Goal: Task Accomplishment & Management: Use online tool/utility

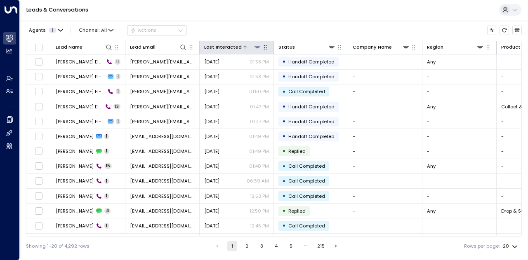
click at [258, 49] on icon at bounding box center [257, 47] width 7 height 7
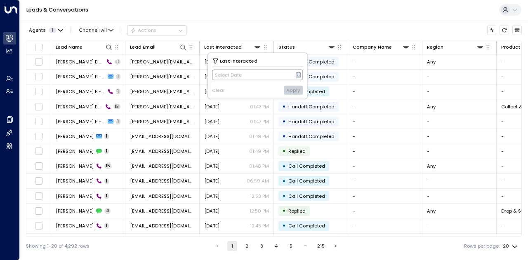
click at [298, 73] on icon at bounding box center [298, 75] width 7 height 7
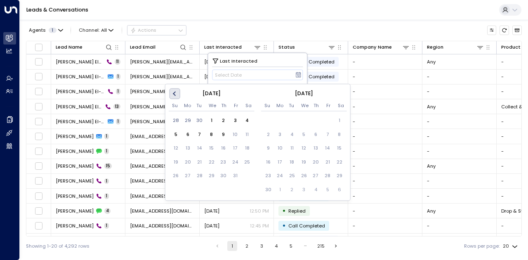
click at [178, 93] on button "Previous Month" at bounding box center [175, 94] width 11 height 11
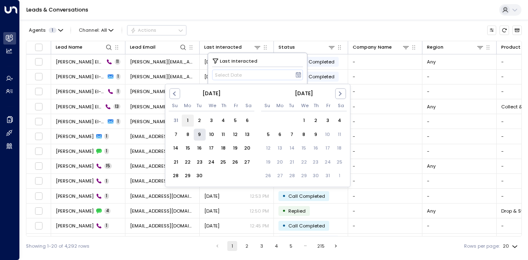
click at [191, 120] on div "1" at bounding box center [188, 121] width 12 height 12
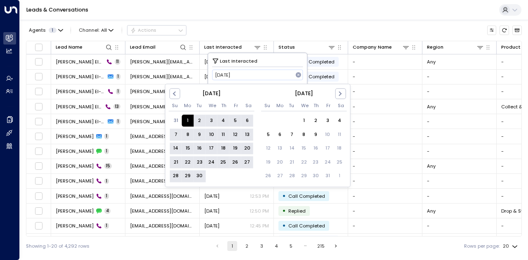
click at [199, 177] on div "30" at bounding box center [199, 176] width 12 height 12
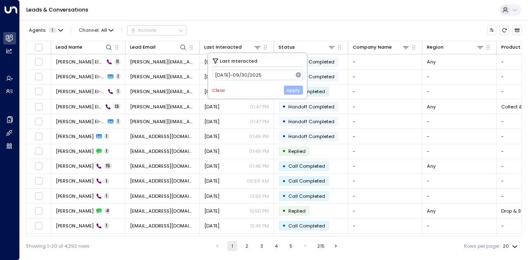
click at [289, 91] on button "Apply" at bounding box center [293, 90] width 19 height 9
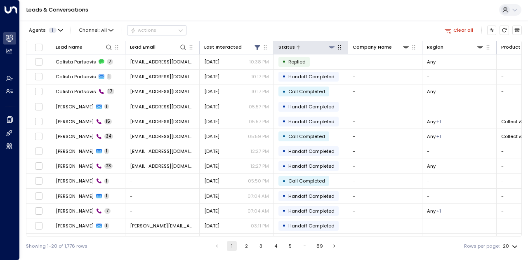
click at [334, 50] on icon at bounding box center [331, 47] width 7 height 7
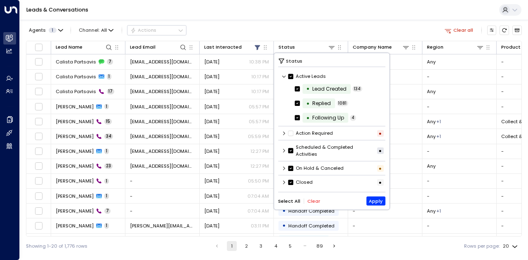
click at [310, 203] on button "Clear" at bounding box center [313, 200] width 13 height 5
click at [287, 179] on div "Closed •" at bounding box center [332, 182] width 108 height 11
click at [283, 182] on icon at bounding box center [284, 182] width 5 height 5
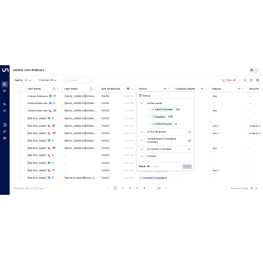
scroll to position [41, 0]
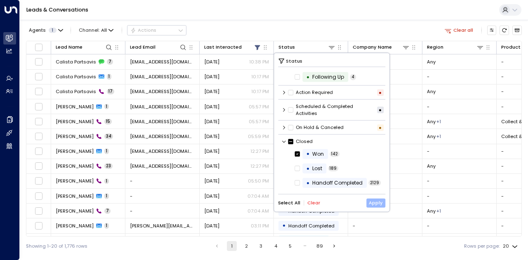
click at [381, 201] on button "Apply" at bounding box center [375, 202] width 19 height 9
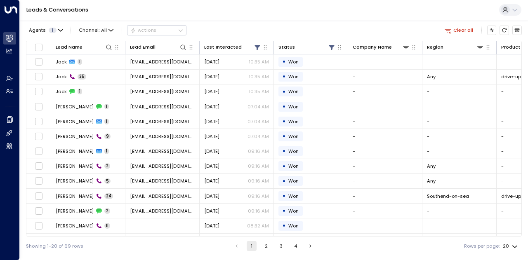
click at [509, 246] on body "Overview Leads & Conversations Leads & Conversations Analytics Analytics Agents…" at bounding box center [264, 128] width 528 height 256
click at [512, 244] on li "100" at bounding box center [509, 244] width 21 height 13
type input "***"
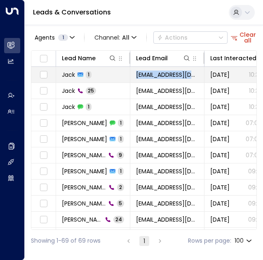
drag, startPoint x: 191, startPoint y: 74, endPoint x: 136, endPoint y: 75, distance: 55.3
click at [136, 75] on td "[EMAIL_ADDRESS][DOMAIN_NAME]" at bounding box center [167, 75] width 74 height 16
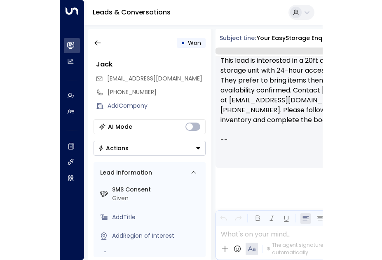
scroll to position [139, 0]
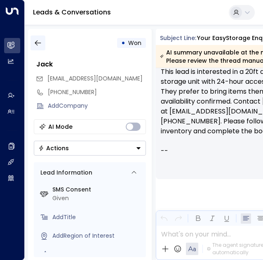
click at [40, 42] on icon "button" at bounding box center [38, 42] width 6 height 5
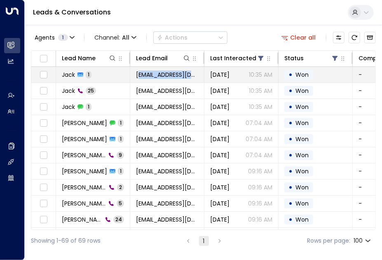
click at [137, 73] on td "[EMAIL_ADDRESS][DOMAIN_NAME]" at bounding box center [167, 75] width 74 height 16
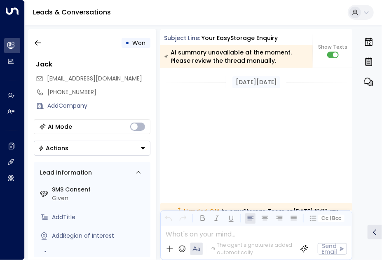
scroll to position [214, 0]
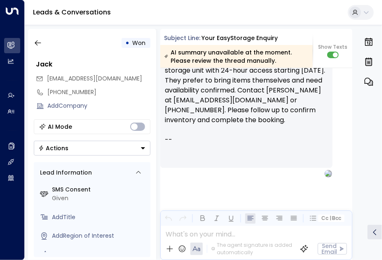
click at [137, 73] on div "[EMAIL_ADDRESS][DOMAIN_NAME]" at bounding box center [93, 79] width 115 height 14
click at [35, 41] on icon "button" at bounding box center [38, 43] width 8 height 8
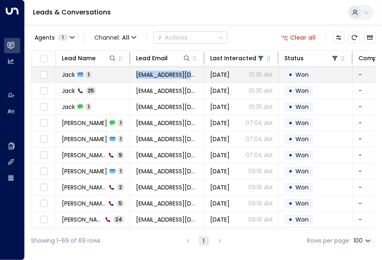
drag, startPoint x: 190, startPoint y: 74, endPoint x: 136, endPoint y: 75, distance: 53.6
click at [136, 75] on span "[EMAIL_ADDRESS][DOMAIN_NAME]" at bounding box center [167, 75] width 62 height 8
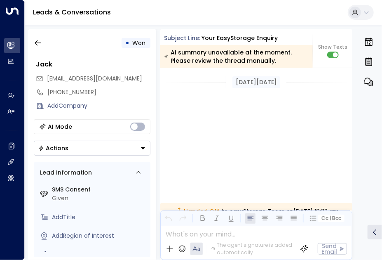
scroll to position [214, 0]
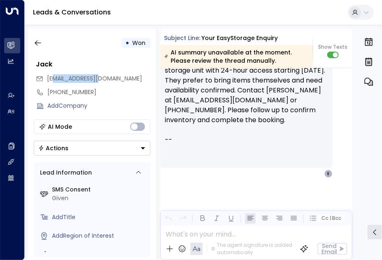
drag, startPoint x: 91, startPoint y: 77, endPoint x: 52, endPoint y: 80, distance: 39.7
click at [52, 80] on span "[EMAIL_ADDRESS][DOMAIN_NAME]" at bounding box center [94, 78] width 95 height 8
click at [109, 77] on div "[EMAIL_ADDRESS][DOMAIN_NAME]" at bounding box center [93, 79] width 115 height 14
drag, startPoint x: 47, startPoint y: 78, endPoint x: 106, endPoint y: 78, distance: 59.0
click at [106, 78] on div "[EMAIL_ADDRESS][DOMAIN_NAME]" at bounding box center [93, 79] width 115 height 14
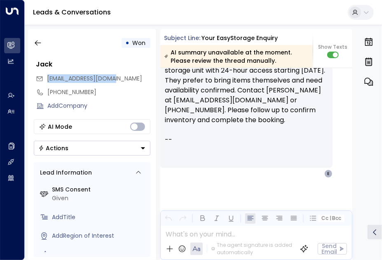
copy span "[EMAIL_ADDRESS][DOMAIN_NAME]"
drag, startPoint x: 48, startPoint y: 91, endPoint x: 88, endPoint y: 89, distance: 40.0
click at [88, 89] on div "[PHONE_NUMBER]" at bounding box center [99, 92] width 103 height 9
drag, startPoint x: 94, startPoint y: 91, endPoint x: 38, endPoint y: 87, distance: 55.5
click at [38, 87] on div "**********" at bounding box center [92, 92] width 117 height 14
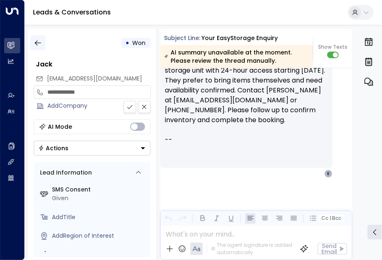
click at [38, 41] on icon "button" at bounding box center [38, 43] width 8 height 8
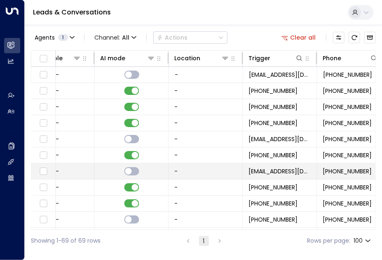
scroll to position [0, 574]
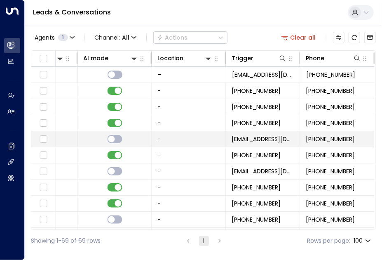
click at [278, 145] on td "[EMAIL_ADDRESS][DOMAIN_NAME]" at bounding box center [263, 139] width 74 height 16
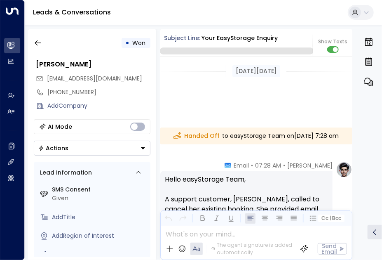
scroll to position [119, 0]
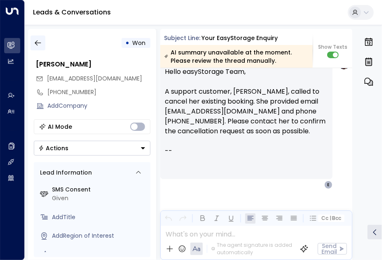
click at [35, 36] on button "button" at bounding box center [38, 42] width 15 height 15
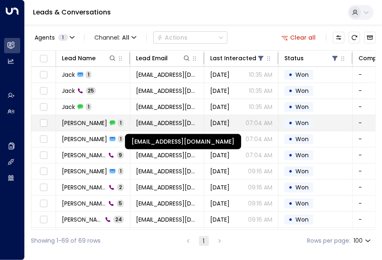
drag, startPoint x: 170, startPoint y: 119, endPoint x: 156, endPoint y: 121, distance: 13.8
click at [156, 121] on span "[EMAIL_ADDRESS][DOMAIN_NAME]" at bounding box center [167, 123] width 62 height 8
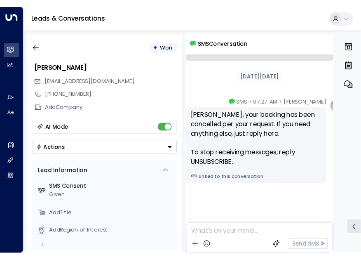
scroll to position [8, 0]
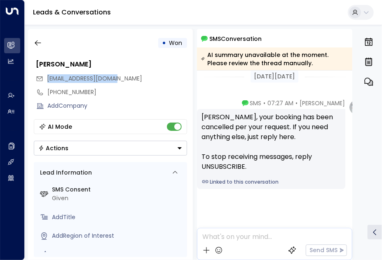
drag, startPoint x: 118, startPoint y: 79, endPoint x: 48, endPoint y: 79, distance: 69.7
click at [48, 79] on div "[EMAIL_ADDRESS][DOMAIN_NAME]" at bounding box center [111, 79] width 151 height 14
copy span "[EMAIL_ADDRESS][DOMAIN_NAME]"
drag, startPoint x: 91, startPoint y: 90, endPoint x: 46, endPoint y: 94, distance: 44.7
click at [46, 94] on div "[PHONE_NUMBER]" at bounding box center [111, 92] width 154 height 14
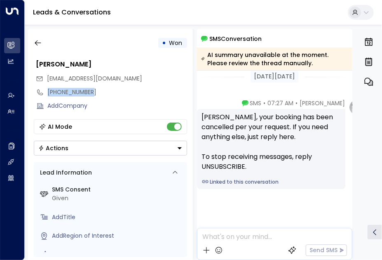
copy div "[PHONE_NUMBER]"
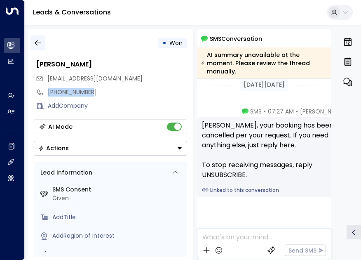
click at [37, 44] on icon "button" at bounding box center [38, 43] width 8 height 8
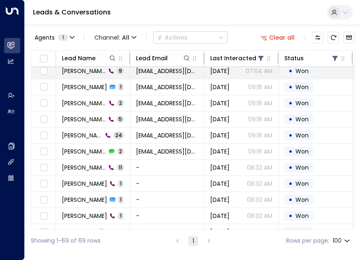
scroll to position [83, 0]
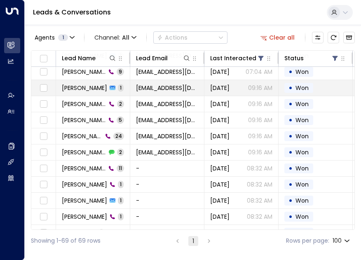
click at [68, 86] on span "[PERSON_NAME]" at bounding box center [84, 88] width 45 height 8
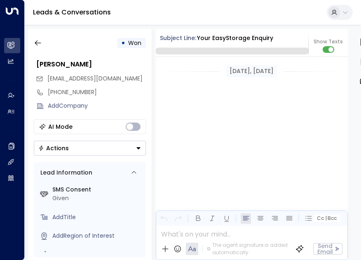
scroll to position [380, 0]
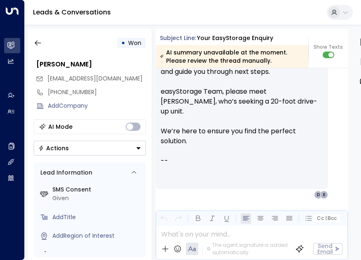
click at [114, 79] on span "[EMAIL_ADDRESS][DOMAIN_NAME]" at bounding box center [94, 78] width 95 height 8
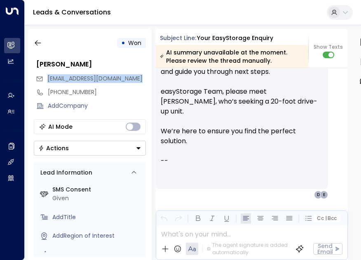
click at [114, 79] on span "[EMAIL_ADDRESS][DOMAIN_NAME]" at bounding box center [94, 78] width 95 height 8
copy div "[EMAIL_ADDRESS][DOMAIN_NAME]"
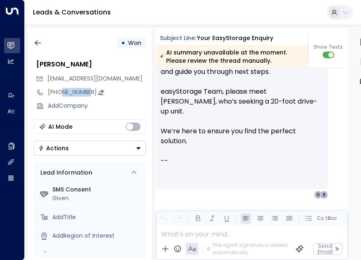
drag, startPoint x: 90, startPoint y: 92, endPoint x: 61, endPoint y: 93, distance: 29.3
click at [61, 93] on div "[PHONE_NUMBER]" at bounding box center [97, 92] width 98 height 9
drag, startPoint x: 97, startPoint y: 90, endPoint x: 40, endPoint y: 91, distance: 56.5
click at [40, 91] on div "**********" at bounding box center [90, 92] width 113 height 14
click at [36, 42] on icon "button" at bounding box center [38, 43] width 8 height 8
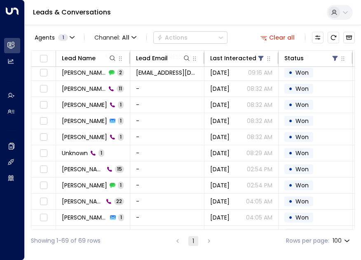
scroll to position [162, 0]
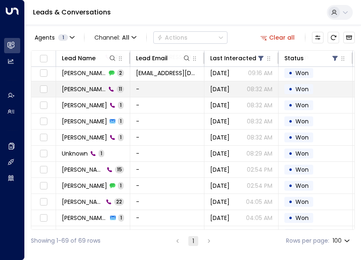
click at [72, 89] on span "[PERSON_NAME]" at bounding box center [84, 89] width 44 height 8
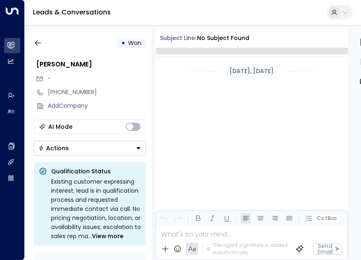
scroll to position [749, 0]
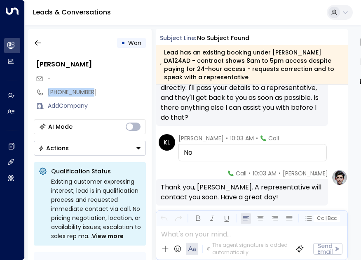
drag, startPoint x: 92, startPoint y: 90, endPoint x: 45, endPoint y: 91, distance: 47.8
click at [45, 91] on div "[PHONE_NUMBER]" at bounding box center [90, 92] width 113 height 14
copy div "[PHONE_NUMBER]"
click at [40, 42] on icon "button" at bounding box center [38, 43] width 8 height 8
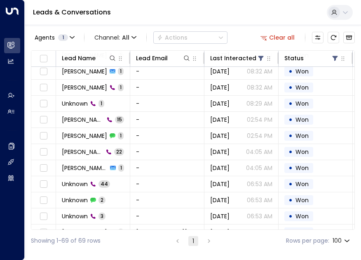
scroll to position [213, 0]
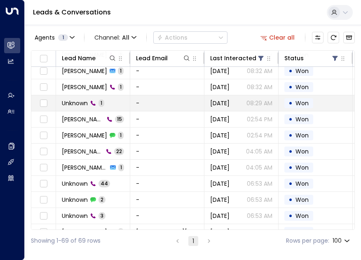
click at [68, 99] on span "Unknown" at bounding box center [75, 103] width 26 height 8
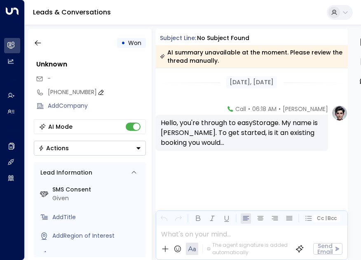
click at [89, 93] on div "[PHONE_NUMBER]" at bounding box center [97, 92] width 98 height 9
drag, startPoint x: 96, startPoint y: 90, endPoint x: 48, endPoint y: 91, distance: 48.3
click at [48, 91] on input "**********" at bounding box center [95, 92] width 95 height 9
click at [42, 43] on icon "button" at bounding box center [38, 43] width 8 height 8
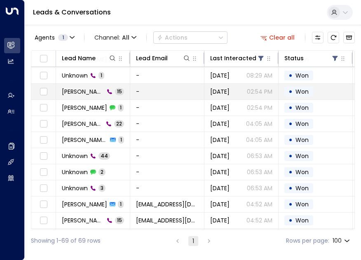
scroll to position [241, 0]
click at [100, 92] on span "[PERSON_NAME]" at bounding box center [83, 91] width 42 height 8
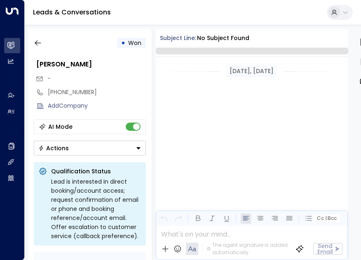
scroll to position [1627, 0]
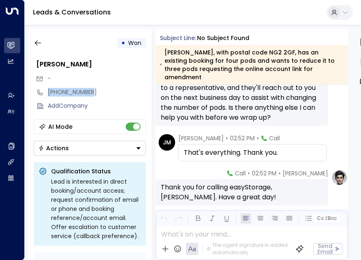
drag, startPoint x: 93, startPoint y: 92, endPoint x: 45, endPoint y: 93, distance: 47.4
click at [45, 93] on div "[PHONE_NUMBER]" at bounding box center [90, 92] width 113 height 14
copy div "[PHONE_NUMBER]"
click at [40, 40] on icon "button" at bounding box center [38, 43] width 8 height 8
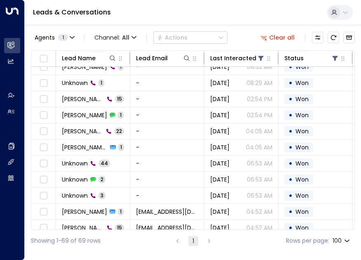
scroll to position [233, 0]
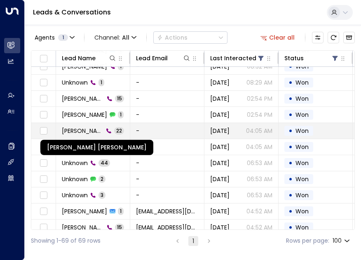
click at [90, 127] on span "[PERSON_NAME] [PERSON_NAME]" at bounding box center [83, 131] width 42 height 8
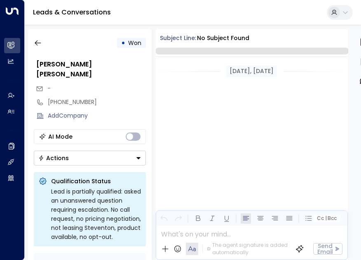
scroll to position [3387, 0]
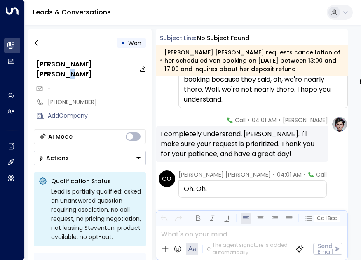
drag, startPoint x: 115, startPoint y: 64, endPoint x: 111, endPoint y: 65, distance: 4.7
click at [111, 65] on div "[PERSON_NAME] [PERSON_NAME]" at bounding box center [91, 69] width 110 height 20
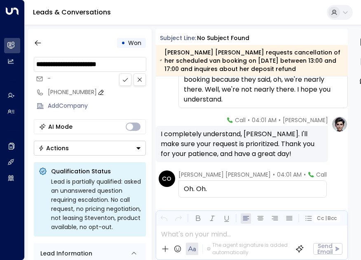
click at [86, 90] on div "[PHONE_NUMBER]" at bounding box center [97, 92] width 98 height 9
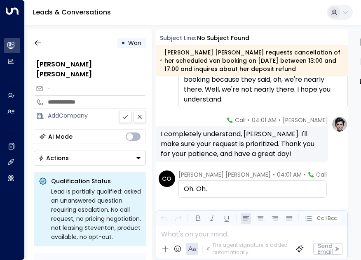
drag, startPoint x: 95, startPoint y: 90, endPoint x: 46, endPoint y: 94, distance: 48.8
click at [46, 95] on div "**********" at bounding box center [90, 102] width 113 height 14
click at [38, 40] on icon "button" at bounding box center [38, 43] width 8 height 8
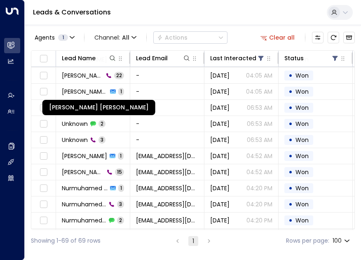
scroll to position [289, 0]
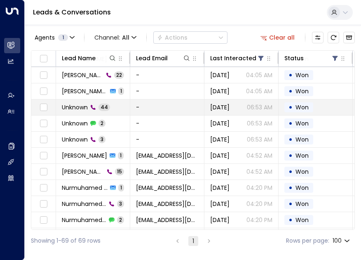
click at [76, 103] on span "Unknown" at bounding box center [75, 107] width 26 height 8
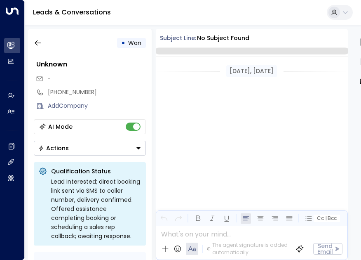
scroll to position [7447, 0]
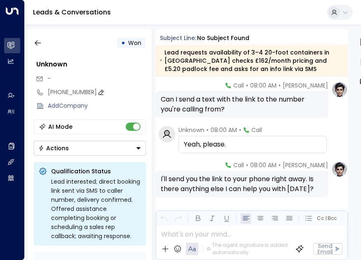
click at [94, 89] on div "[PHONE_NUMBER]" at bounding box center [97, 92] width 98 height 9
drag, startPoint x: 98, startPoint y: 91, endPoint x: 48, endPoint y: 91, distance: 50.3
click at [48, 91] on input "**********" at bounding box center [95, 92] width 95 height 9
click at [37, 39] on icon "button" at bounding box center [38, 43] width 8 height 8
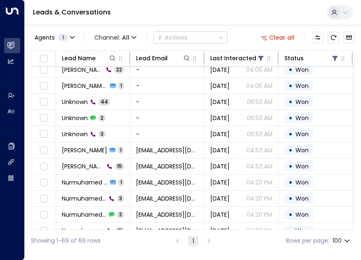
scroll to position [295, 0]
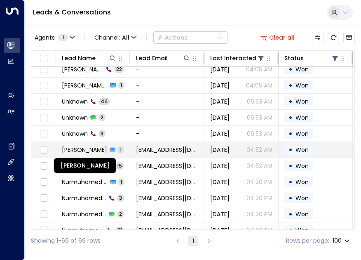
click at [89, 146] on span "[PERSON_NAME]" at bounding box center [84, 150] width 45 height 8
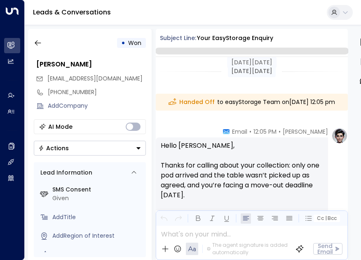
scroll to position [164, 0]
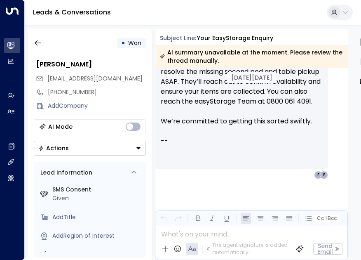
click at [98, 76] on span "[EMAIL_ADDRESS][DOMAIN_NAME]" at bounding box center [94, 78] width 95 height 8
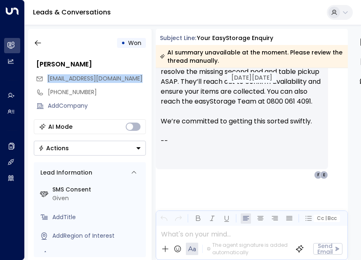
click at [98, 76] on span "[EMAIL_ADDRESS][DOMAIN_NAME]" at bounding box center [94, 78] width 95 height 8
copy div "[EMAIL_ADDRESS][DOMAIN_NAME]"
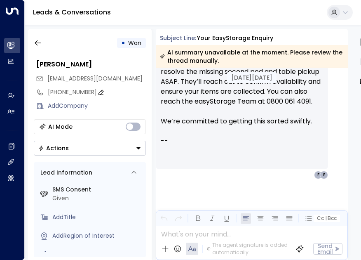
click at [82, 93] on div "[PHONE_NUMBER]" at bounding box center [97, 92] width 98 height 9
click at [82, 93] on input "**********" at bounding box center [95, 92] width 95 height 9
click at [41, 42] on icon "button" at bounding box center [38, 43] width 8 height 8
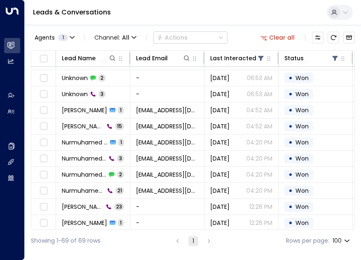
scroll to position [334, 0]
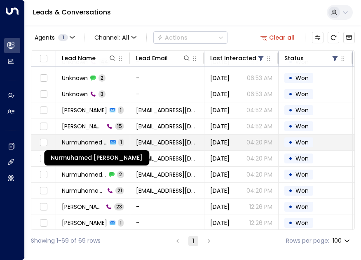
click at [89, 138] on span "Nurmuhamed [PERSON_NAME]" at bounding box center [85, 142] width 46 height 8
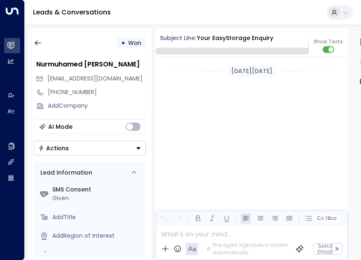
scroll to position [364, 0]
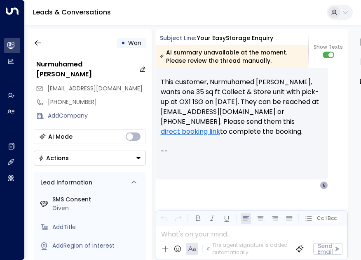
click at [111, 64] on div "Nurmuhamed [PERSON_NAME]" at bounding box center [91, 69] width 110 height 20
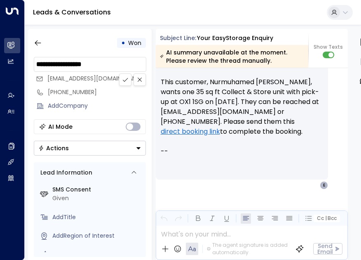
click at [111, 64] on input "**********" at bounding box center [89, 64] width 107 height 10
click at [88, 79] on span "[EMAIL_ADDRESS][DOMAIN_NAME]" at bounding box center [94, 78] width 95 height 8
copy div "[EMAIL_ADDRESS][DOMAIN_NAME]"
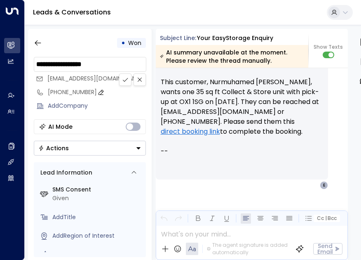
click at [82, 92] on div "[PHONE_NUMBER]" at bounding box center [97, 92] width 98 height 9
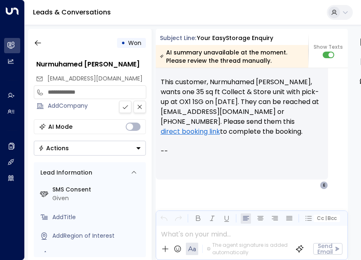
click at [82, 92] on input "**********" at bounding box center [96, 92] width 96 height 9
click at [82, 92] on input "**********" at bounding box center [95, 92] width 95 height 9
click at [39, 42] on icon "button" at bounding box center [38, 43] width 8 height 8
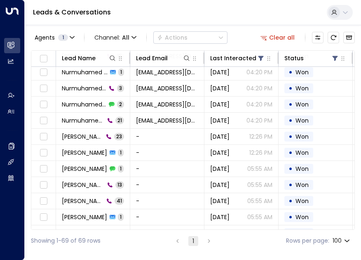
scroll to position [405, 0]
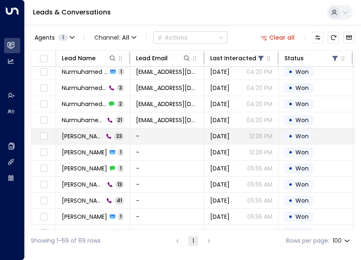
click at [79, 132] on span "[PERSON_NAME]" at bounding box center [83, 136] width 42 height 8
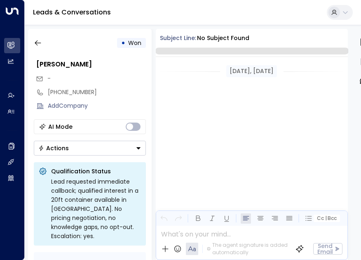
scroll to position [3163, 0]
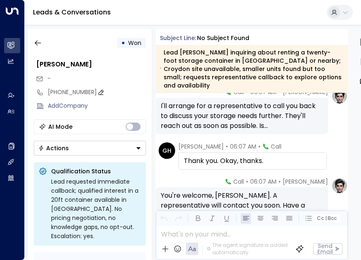
click at [74, 92] on div "[PHONE_NUMBER]" at bounding box center [97, 92] width 98 height 9
click at [74, 92] on input "**********" at bounding box center [96, 92] width 96 height 9
click at [74, 92] on input "**********" at bounding box center [95, 92] width 95 height 9
click at [34, 41] on icon "button" at bounding box center [38, 43] width 8 height 8
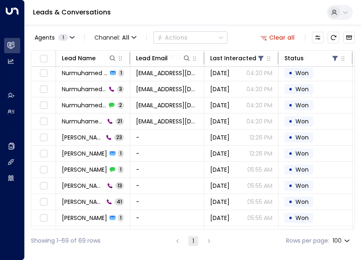
scroll to position [412, 0]
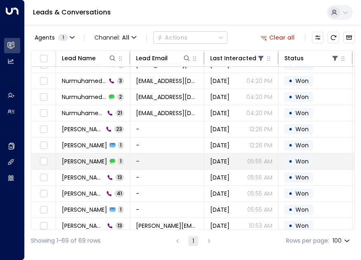
click at [94, 157] on span "[PERSON_NAME]" at bounding box center [84, 161] width 45 height 8
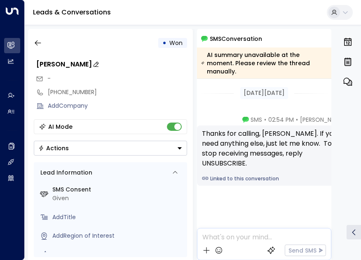
click at [83, 63] on div "[PERSON_NAME]" at bounding box center [111, 64] width 151 height 10
click at [83, 63] on input "**********" at bounding box center [110, 64] width 148 height 10
click at [93, 89] on div "[PHONE_NUMBER]" at bounding box center [117, 92] width 139 height 9
click at [93, 89] on input "**********" at bounding box center [116, 92] width 136 height 9
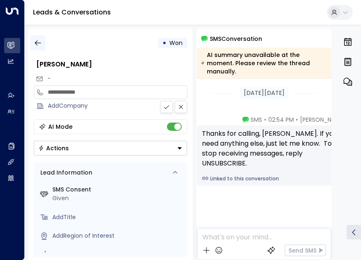
click at [36, 42] on icon "button" at bounding box center [38, 43] width 8 height 8
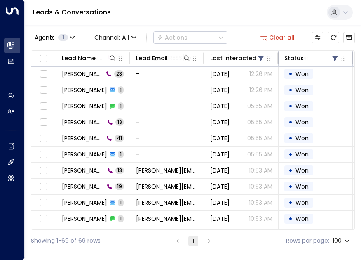
scroll to position [467, 0]
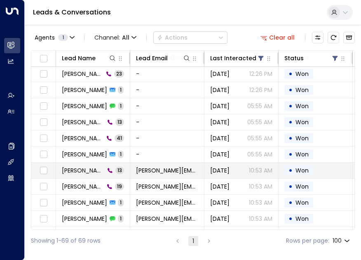
click at [81, 166] on span "[PERSON_NAME]" at bounding box center [83, 170] width 43 height 8
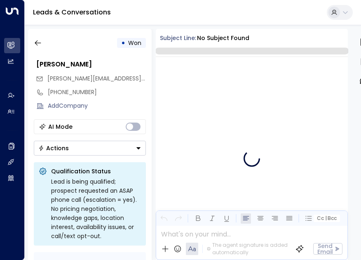
scroll to position [1198, 0]
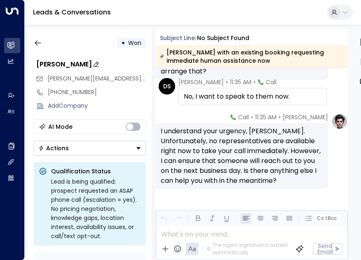
click at [62, 63] on div "[PERSON_NAME]" at bounding box center [91, 64] width 110 height 10
click at [62, 63] on input "*********" at bounding box center [89, 64] width 107 height 10
click at [93, 77] on span "[PERSON_NAME][EMAIL_ADDRESS][DOMAIN_NAME]" at bounding box center [117, 78] width 141 height 8
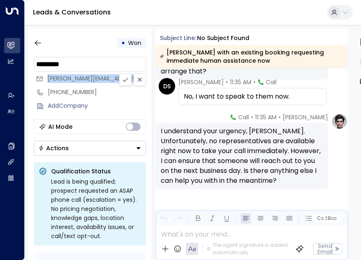
click at [93, 77] on span "[PERSON_NAME][EMAIL_ADDRESS][DOMAIN_NAME]" at bounding box center [117, 78] width 141 height 8
copy div "[PERSON_NAME][EMAIL_ADDRESS][DOMAIN_NAME]"
click at [84, 90] on div "[PHONE_NUMBER]" at bounding box center [97, 92] width 98 height 9
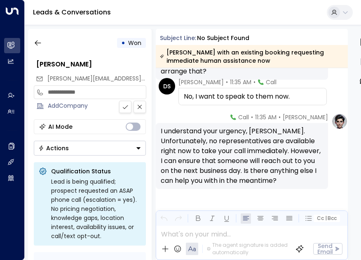
click at [84, 90] on input "**********" at bounding box center [95, 92] width 95 height 9
click at [40, 45] on icon "button" at bounding box center [38, 43] width 8 height 8
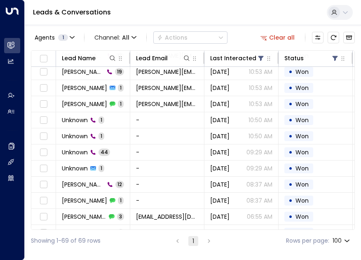
scroll to position [582, 0]
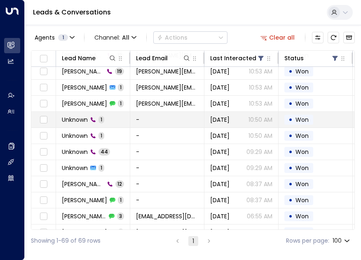
click at [83, 115] on span "Unknown" at bounding box center [75, 119] width 26 height 8
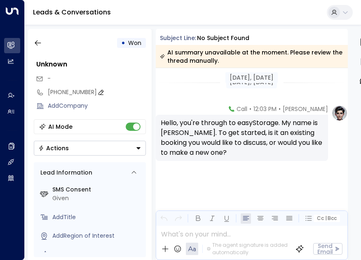
click at [85, 92] on div "[PHONE_NUMBER]" at bounding box center [97, 92] width 98 height 9
click at [85, 92] on input "**********" at bounding box center [95, 92] width 95 height 9
click at [35, 44] on icon "button" at bounding box center [38, 43] width 8 height 8
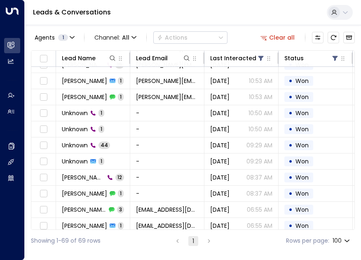
scroll to position [588, 0]
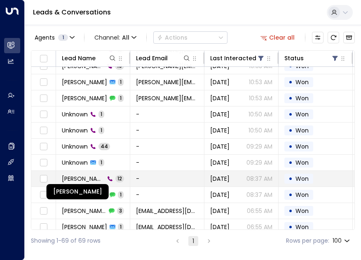
click at [87, 174] on span "[PERSON_NAME]" at bounding box center [83, 178] width 43 height 8
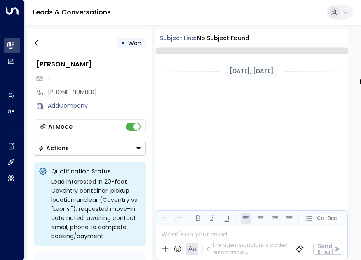
scroll to position [963, 0]
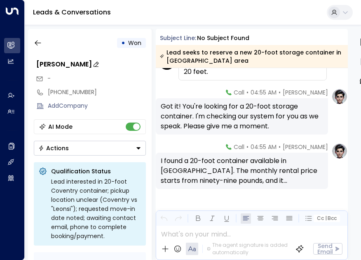
click at [90, 66] on div "[PERSON_NAME]" at bounding box center [91, 64] width 110 height 10
click at [90, 66] on input "**********" at bounding box center [89, 64] width 107 height 10
click at [71, 92] on div "[PHONE_NUMBER]" at bounding box center [97, 92] width 98 height 9
click at [71, 92] on input "**********" at bounding box center [95, 92] width 95 height 9
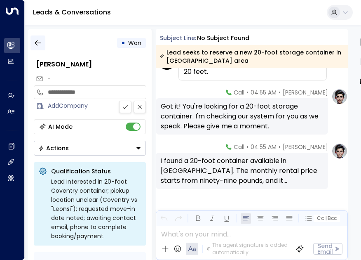
click at [37, 41] on icon "button" at bounding box center [38, 42] width 6 height 5
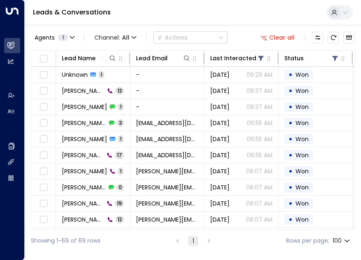
scroll to position [676, 0]
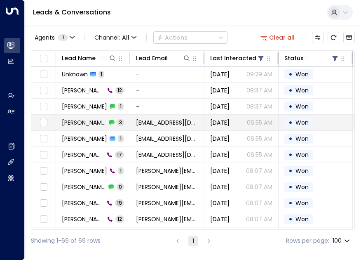
click at [73, 118] on div "Alex 3" at bounding box center [93, 122] width 62 height 8
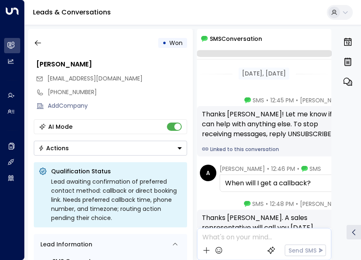
scroll to position [88, 0]
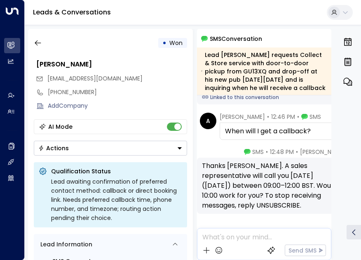
click at [81, 75] on span "[EMAIL_ADDRESS][DOMAIN_NAME]" at bounding box center [94, 78] width 95 height 8
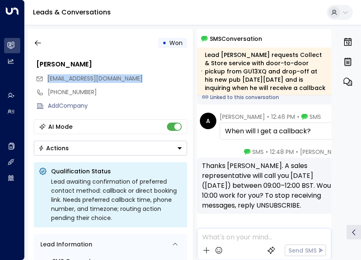
click at [81, 75] on span "[EMAIL_ADDRESS][DOMAIN_NAME]" at bounding box center [94, 78] width 95 height 8
copy div "[EMAIL_ADDRESS][DOMAIN_NAME]"
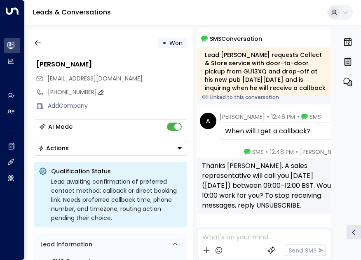
click at [79, 94] on div "[PHONE_NUMBER]" at bounding box center [117, 92] width 139 height 9
click at [79, 94] on input "**********" at bounding box center [116, 92] width 137 height 9
click at [79, 94] on input "**********" at bounding box center [116, 92] width 136 height 9
click at [36, 42] on icon "button" at bounding box center [38, 42] width 6 height 5
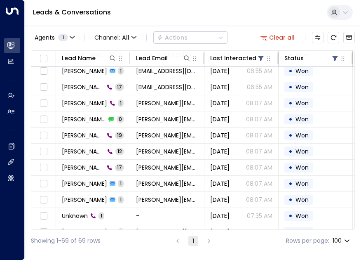
scroll to position [745, 0]
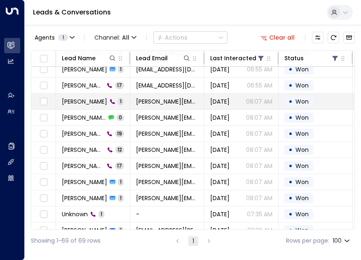
click at [83, 97] on span "[PERSON_NAME]" at bounding box center [84, 101] width 45 height 8
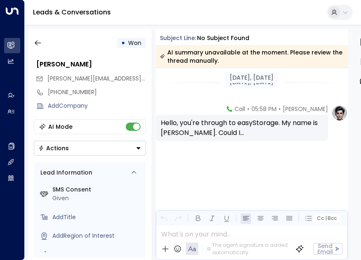
click at [115, 80] on span "[PERSON_NAME][EMAIL_ADDRESS][DOMAIN_NAME]" at bounding box center [117, 78] width 141 height 8
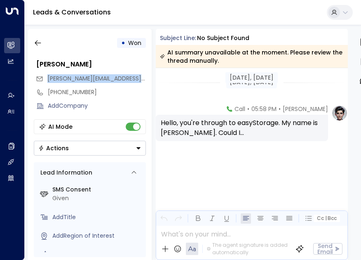
click at [115, 80] on span "[PERSON_NAME][EMAIL_ADDRESS][DOMAIN_NAME]" at bounding box center [117, 78] width 141 height 8
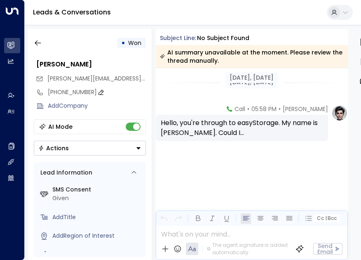
click at [68, 93] on div "[PHONE_NUMBER]" at bounding box center [97, 92] width 98 height 9
click at [68, 93] on input "**********" at bounding box center [95, 92] width 95 height 9
click at [41, 42] on icon "button" at bounding box center [38, 43] width 8 height 8
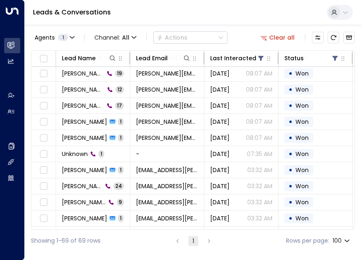
scroll to position [806, 0]
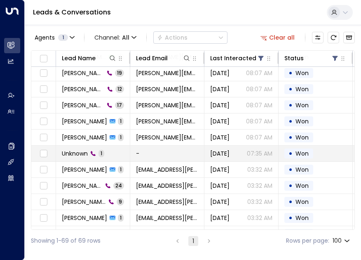
click at [82, 149] on span "Unknown" at bounding box center [75, 153] width 26 height 8
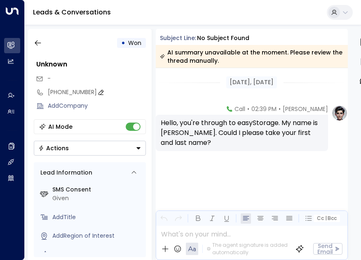
click at [86, 92] on div "[PHONE_NUMBER]" at bounding box center [97, 92] width 98 height 9
click at [86, 92] on input "**********" at bounding box center [96, 92] width 96 height 9
click at [36, 40] on icon "button" at bounding box center [38, 43] width 8 height 8
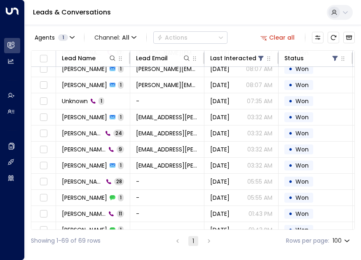
scroll to position [857, 0]
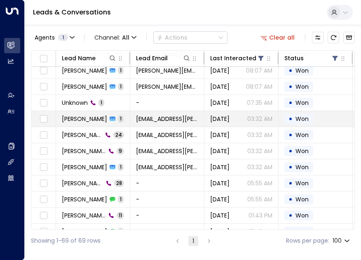
click at [83, 115] on span "[PERSON_NAME]" at bounding box center [84, 119] width 45 height 8
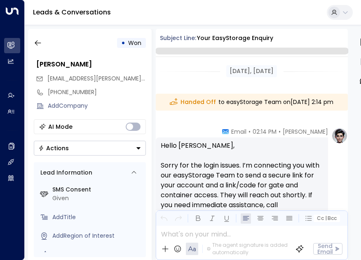
scroll to position [125, 0]
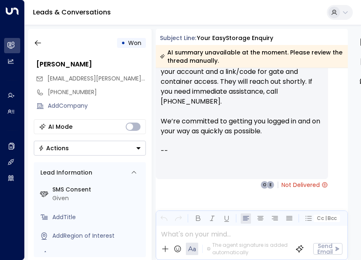
click at [72, 80] on span "[EMAIL_ADDRESS][PERSON_NAME][DOMAIN_NAME]" at bounding box center [117, 78] width 141 height 8
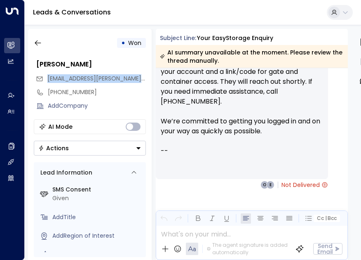
click at [72, 80] on span "[EMAIL_ADDRESS][PERSON_NAME][DOMAIN_NAME]" at bounding box center [117, 78] width 141 height 8
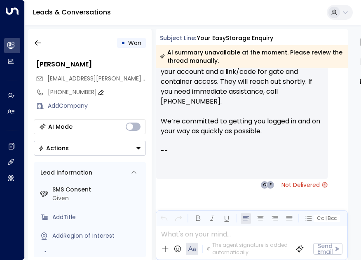
click at [71, 93] on div "[PHONE_NUMBER]" at bounding box center [97, 92] width 98 height 9
click at [71, 93] on input "**********" at bounding box center [95, 92] width 95 height 9
click at [38, 39] on icon "button" at bounding box center [38, 43] width 8 height 8
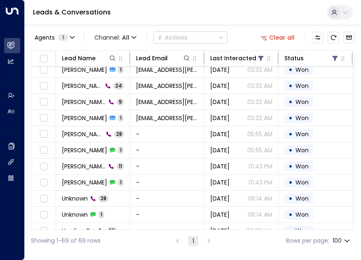
scroll to position [906, 0]
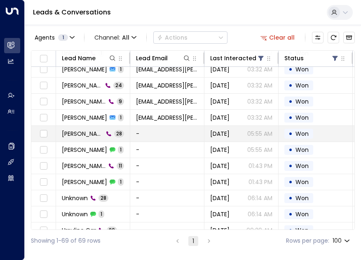
click at [81, 130] on span "[PERSON_NAME]" at bounding box center [83, 134] width 42 height 8
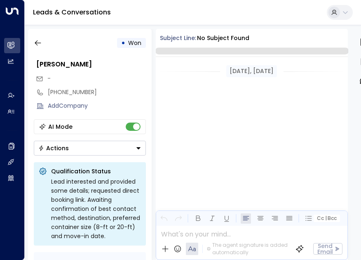
scroll to position [4385, 0]
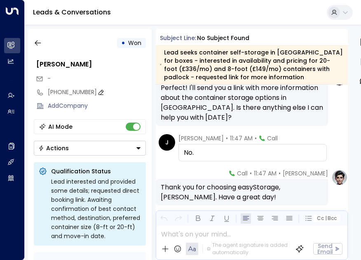
click at [81, 89] on div "[PHONE_NUMBER]" at bounding box center [97, 92] width 98 height 9
click at [81, 89] on input "**********" at bounding box center [96, 92] width 96 height 9
click at [81, 89] on input "**********" at bounding box center [95, 92] width 95 height 9
click at [39, 44] on icon "button" at bounding box center [38, 43] width 8 height 8
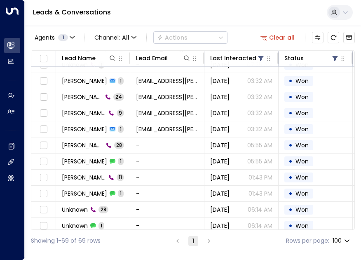
scroll to position [915, 0]
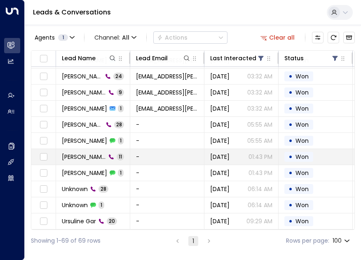
click at [92, 152] on td "[PERSON_NAME] [DATE]" at bounding box center [93, 157] width 74 height 16
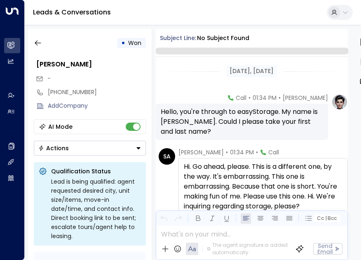
scroll to position [639, 0]
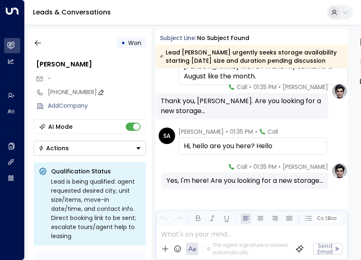
click at [71, 93] on div "[PHONE_NUMBER]" at bounding box center [97, 92] width 98 height 9
click at [71, 93] on input "**********" at bounding box center [95, 92] width 95 height 9
click at [39, 42] on icon "button" at bounding box center [38, 42] width 6 height 5
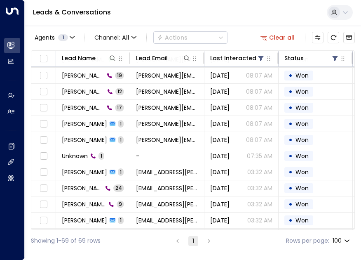
scroll to position [940, 0]
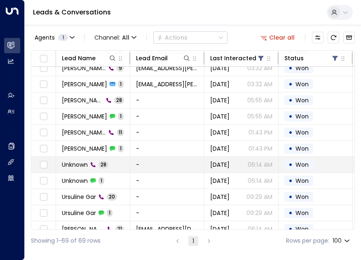
click at [81, 160] on span "Unknown" at bounding box center [75, 164] width 26 height 8
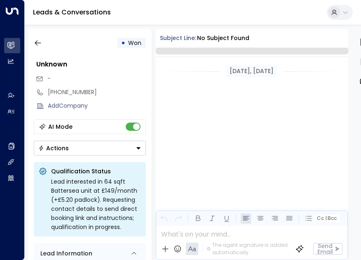
scroll to position [4405, 0]
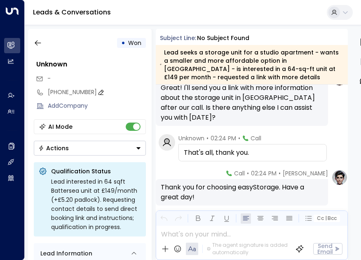
click at [74, 93] on div "[PHONE_NUMBER]" at bounding box center [97, 92] width 98 height 9
click at [74, 93] on input "**********" at bounding box center [95, 92] width 95 height 9
click at [41, 45] on icon "button" at bounding box center [38, 43] width 8 height 8
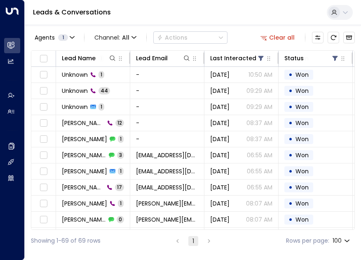
scroll to position [940, 0]
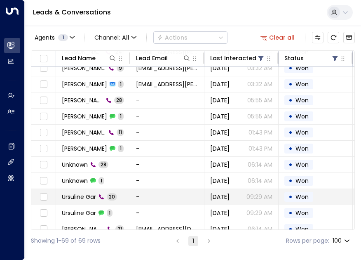
click at [80, 193] on span "Ursuline Gar" at bounding box center [79, 197] width 34 height 8
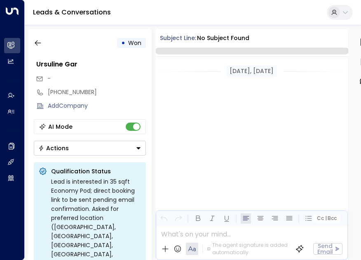
scroll to position [2670, 0]
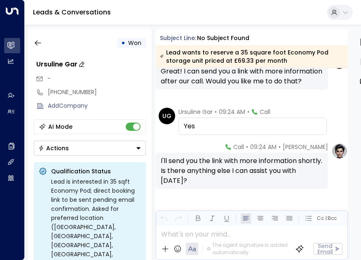
click at [55, 64] on div "Ursuline Gar" at bounding box center [91, 64] width 110 height 10
click at [55, 64] on input "**********" at bounding box center [89, 64] width 107 height 10
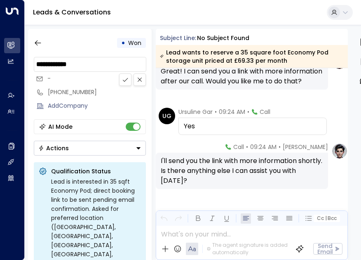
click at [55, 64] on input "**********" at bounding box center [89, 64] width 107 height 10
click at [76, 93] on div "[PHONE_NUMBER]" at bounding box center [97, 92] width 98 height 9
click at [76, 93] on input "**********" at bounding box center [96, 92] width 96 height 9
click at [76, 93] on input "**********" at bounding box center [95, 92] width 95 height 9
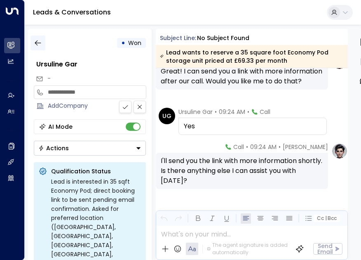
click at [37, 39] on icon "button" at bounding box center [38, 43] width 8 height 8
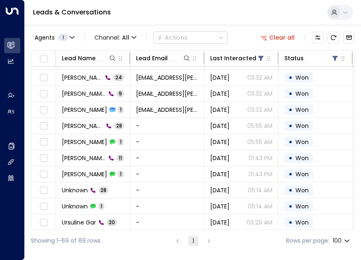
scroll to position [940, 0]
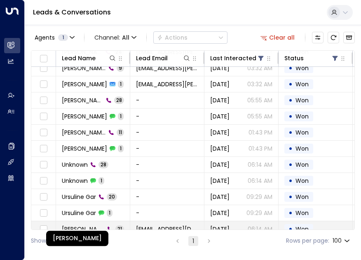
click at [82, 225] on span "[PERSON_NAME]" at bounding box center [83, 229] width 43 height 8
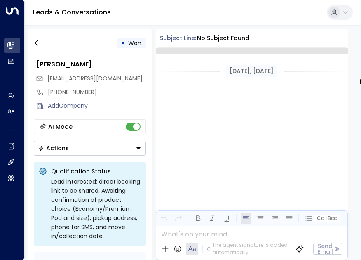
scroll to position [2715, 0]
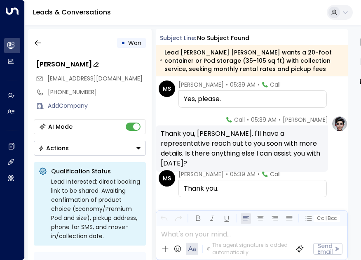
click at [89, 65] on div "[PERSON_NAME]" at bounding box center [91, 64] width 110 height 10
click at [89, 65] on input "**********" at bounding box center [89, 64] width 107 height 10
click at [79, 78] on span "[EMAIL_ADDRESS][DOMAIN_NAME]" at bounding box center [94, 78] width 95 height 8
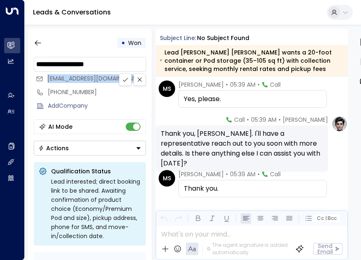
click at [79, 78] on span "[EMAIL_ADDRESS][DOMAIN_NAME]" at bounding box center [94, 78] width 95 height 8
click at [83, 88] on div "[PHONE_NUMBER]" at bounding box center [97, 92] width 98 height 9
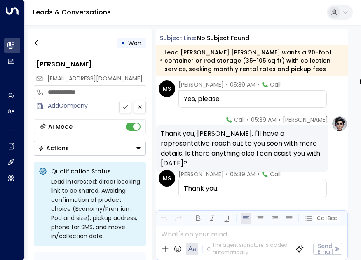
click at [83, 88] on input "**********" at bounding box center [95, 92] width 95 height 9
click at [38, 42] on icon "button" at bounding box center [38, 42] width 6 height 5
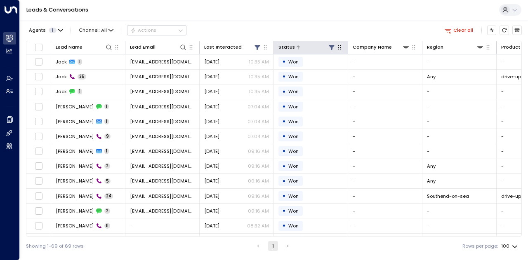
click at [331, 45] on icon at bounding box center [331, 47] width 5 height 5
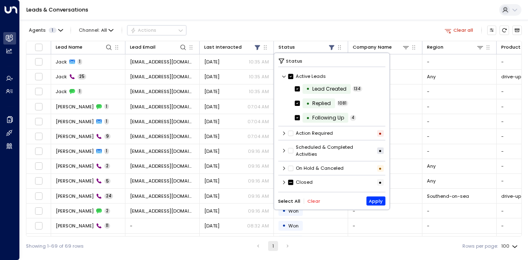
click at [284, 133] on icon at bounding box center [284, 133] width 5 height 5
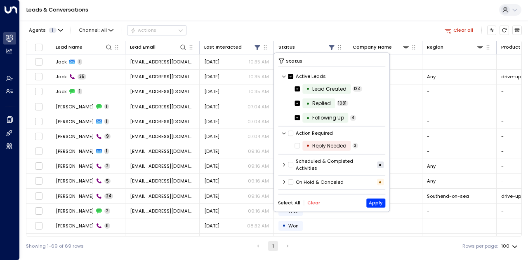
click at [285, 164] on icon at bounding box center [284, 164] width 5 height 5
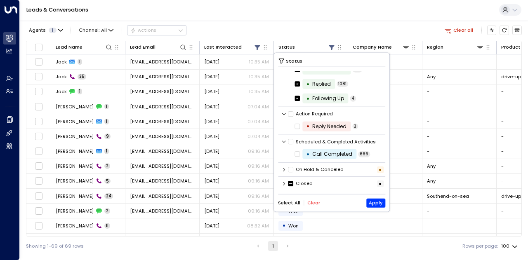
click at [285, 170] on icon at bounding box center [284, 169] width 5 height 5
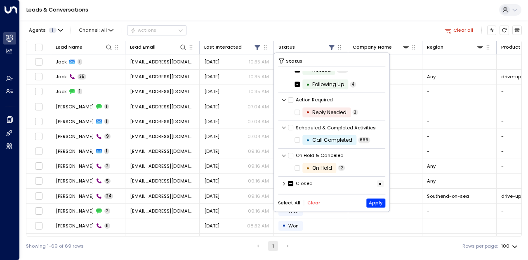
click at [295, 204] on button "Select All" at bounding box center [289, 202] width 22 height 5
click at [382, 205] on button "Apply" at bounding box center [375, 202] width 19 height 9
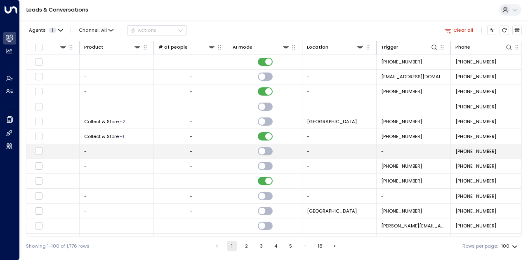
scroll to position [0, 424]
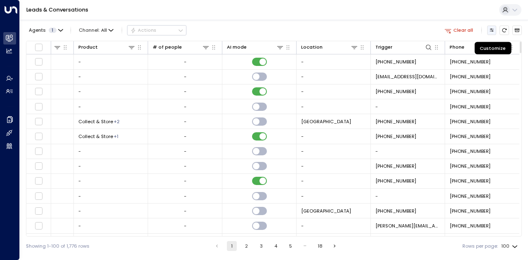
click at [490, 31] on icon "Customize" at bounding box center [491, 30] width 5 height 5
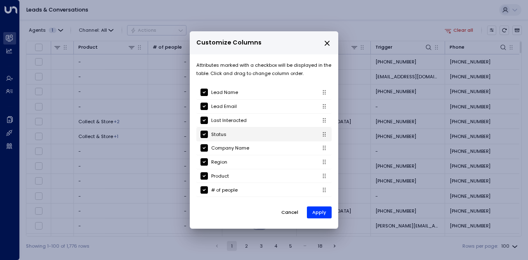
scroll to position [94, 0]
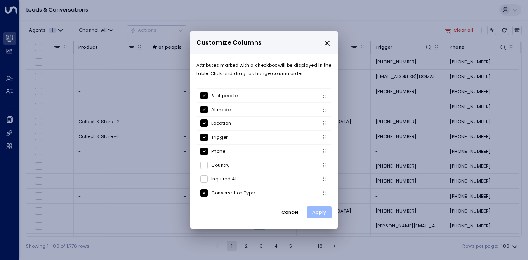
click at [317, 216] on button "Apply" at bounding box center [319, 213] width 25 height 12
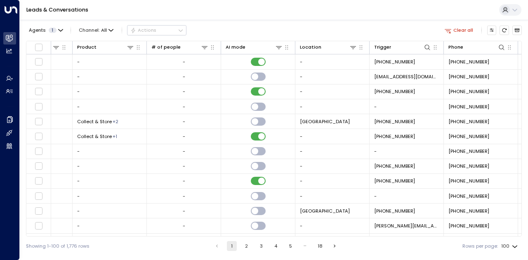
drag, startPoint x: 379, startPoint y: 237, endPoint x: 431, endPoint y: 235, distance: 52.8
click at [430, 234] on div "Agents 1 Channel: All Actions Clear all Lead Name Lead Email Last Interacted St…" at bounding box center [274, 138] width 496 height 236
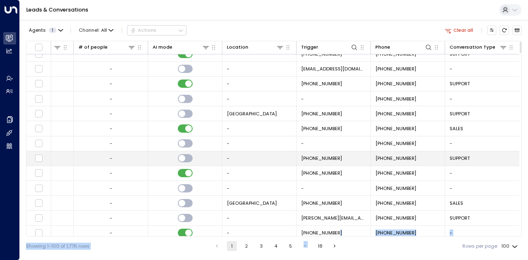
scroll to position [0, 498]
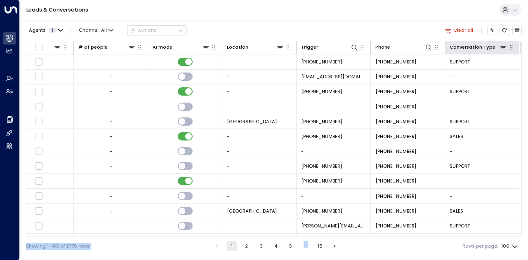
click at [505, 47] on button at bounding box center [503, 47] width 8 height 8
click at [399, 245] on div "Showing 1-100 of 1,776 rows 1 2 3 4 5 … 18 Rows per page: 100 ***" at bounding box center [274, 246] width 496 height 19
click at [500, 48] on icon at bounding box center [503, 47] width 7 height 7
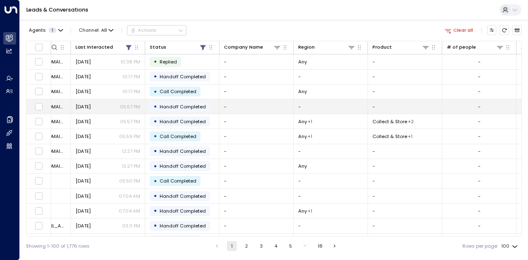
scroll to position [0, 0]
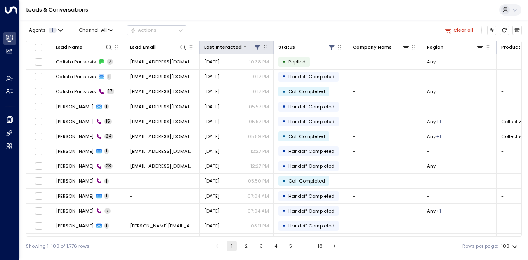
click at [258, 48] on icon at bounding box center [256, 47] width 5 height 5
click at [290, 35] on div "Agents 1 Channel: All Actions Clear all" at bounding box center [274, 30] width 496 height 14
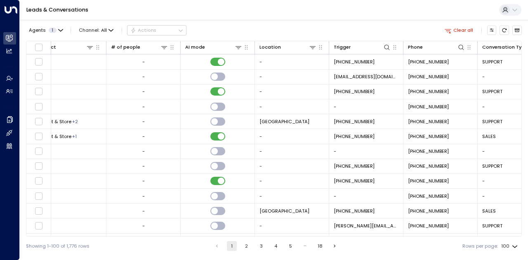
scroll to position [0, 498]
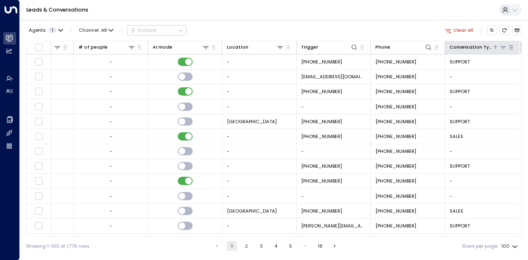
click at [502, 48] on icon at bounding box center [503, 47] width 7 height 7
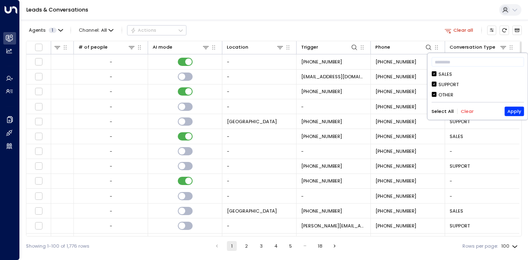
click at [469, 113] on button "Clear" at bounding box center [467, 111] width 13 height 5
click at [511, 112] on button "Apply" at bounding box center [513, 111] width 19 height 9
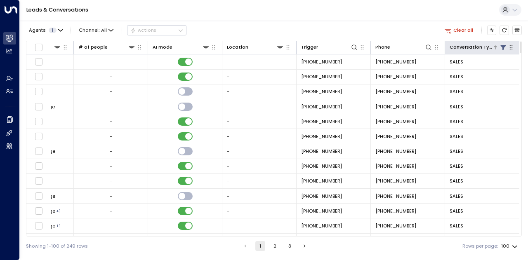
click at [500, 48] on icon at bounding box center [503, 47] width 7 height 7
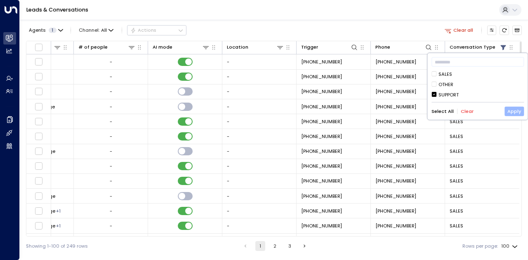
click at [517, 108] on button "Apply" at bounding box center [513, 111] width 19 height 9
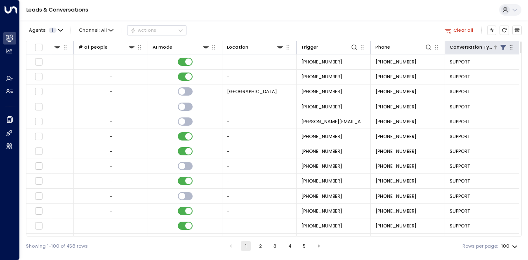
click at [500, 49] on icon at bounding box center [503, 47] width 7 height 7
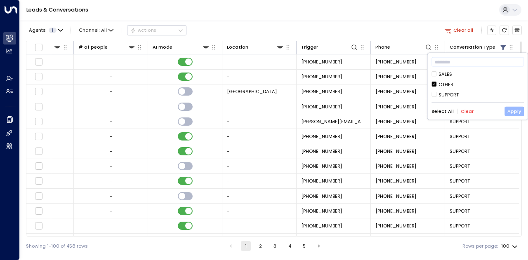
click at [515, 111] on button "Apply" at bounding box center [513, 111] width 19 height 9
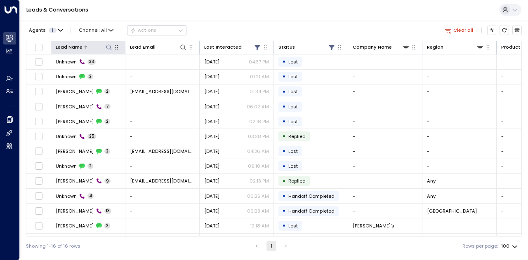
click at [109, 49] on icon at bounding box center [109, 47] width 7 height 7
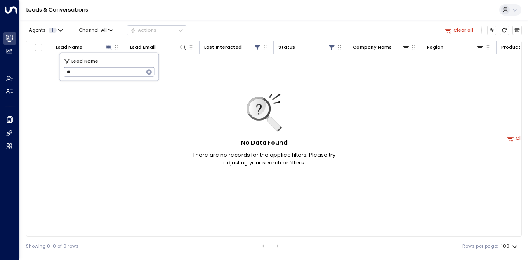
type input "*"
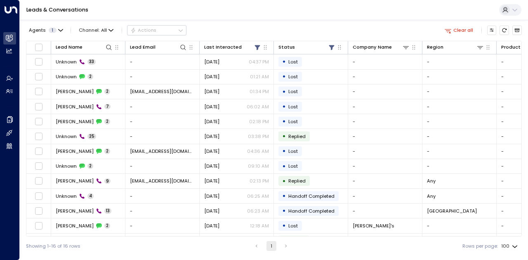
click at [274, 25] on div "Agents 1 Channel: All Actions Clear all" at bounding box center [274, 30] width 496 height 14
click at [111, 47] on icon at bounding box center [109, 47] width 7 height 7
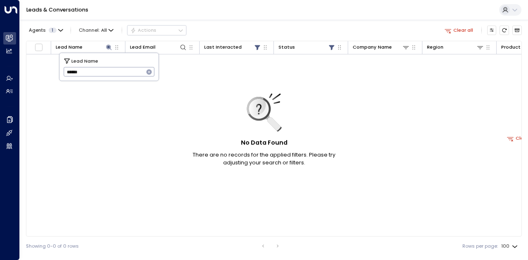
type input "******"
click at [220, 26] on div "Agents 1 Channel: All Actions Clear all" at bounding box center [274, 30] width 496 height 14
click at [58, 31] on icon "button" at bounding box center [60, 30] width 5 height 5
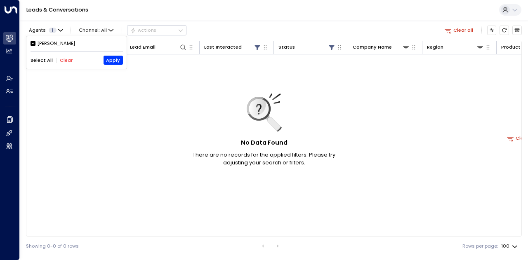
click at [223, 29] on div at bounding box center [264, 130] width 528 height 260
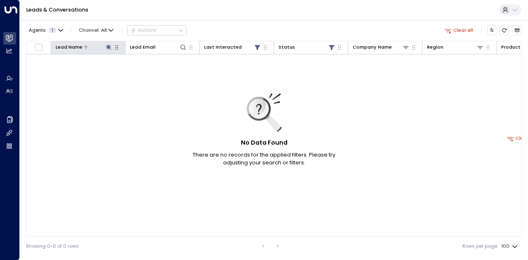
click at [106, 47] on icon at bounding box center [108, 47] width 5 height 5
type input "*"
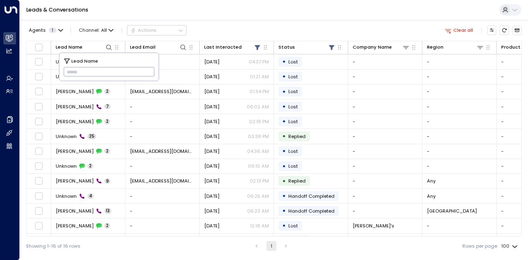
click at [210, 28] on div "Agents 1 Channel: All Actions Clear all" at bounding box center [274, 30] width 496 height 14
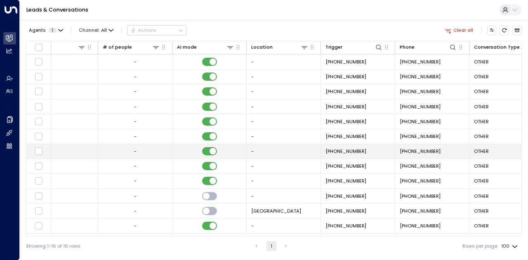
scroll to position [0, 498]
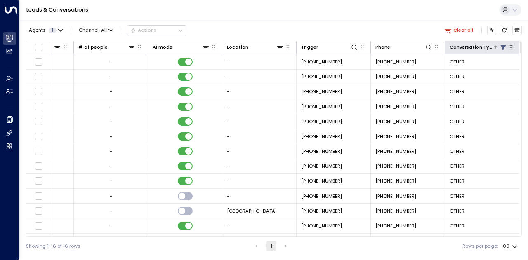
click at [502, 46] on icon at bounding box center [502, 47] width 5 height 5
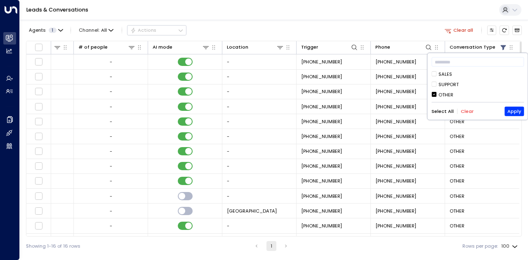
click at [444, 109] on button "Select All" at bounding box center [442, 111] width 22 height 5
click at [509, 108] on button "Apply" at bounding box center [513, 111] width 19 height 9
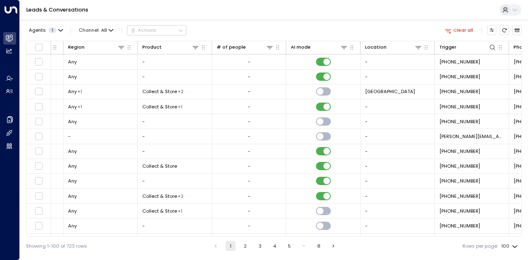
scroll to position [0, 358]
click at [194, 47] on icon at bounding box center [196, 47] width 7 height 7
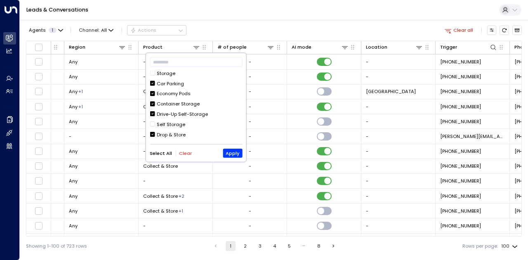
scroll to position [0, 0]
click at [162, 154] on button "Select All" at bounding box center [161, 153] width 22 height 5
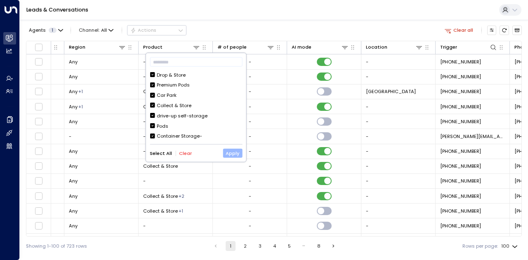
click at [238, 152] on button "Apply" at bounding box center [232, 153] width 19 height 9
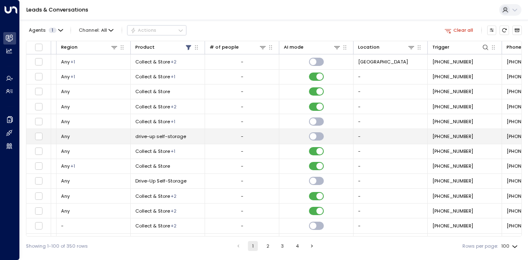
scroll to position [0, 498]
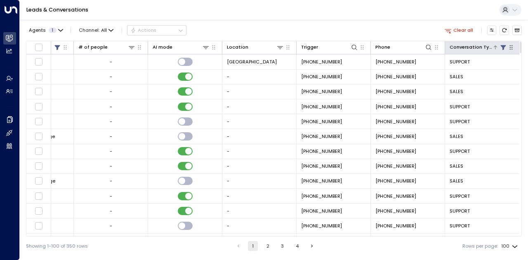
click at [504, 46] on icon at bounding box center [503, 47] width 7 height 7
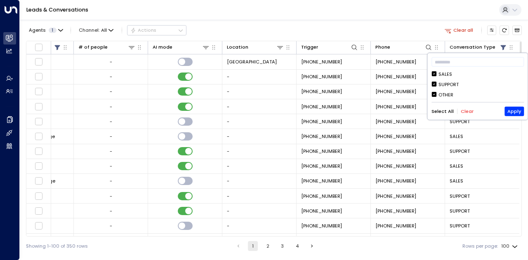
click at [463, 109] on button "Clear" at bounding box center [467, 111] width 13 height 5
click at [515, 110] on button "Apply" at bounding box center [513, 111] width 19 height 9
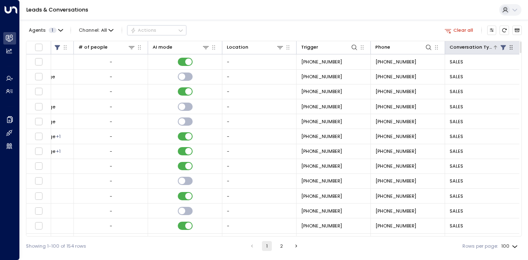
click at [502, 48] on icon at bounding box center [502, 47] width 5 height 5
click at [502, 46] on icon at bounding box center [502, 47] width 5 height 5
click at [502, 48] on icon at bounding box center [502, 47] width 5 height 5
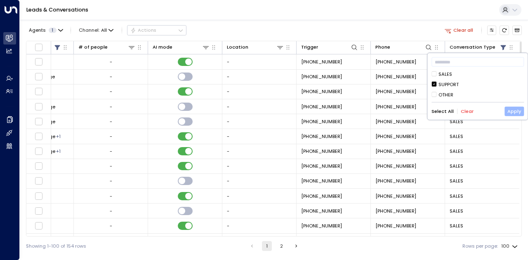
click at [519, 109] on button "Apply" at bounding box center [513, 111] width 19 height 9
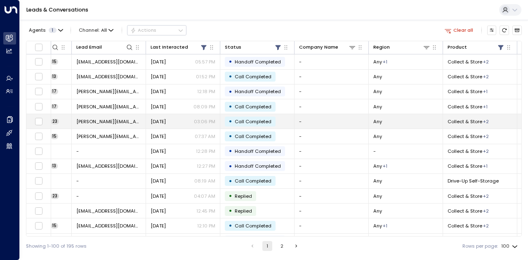
scroll to position [0, 28]
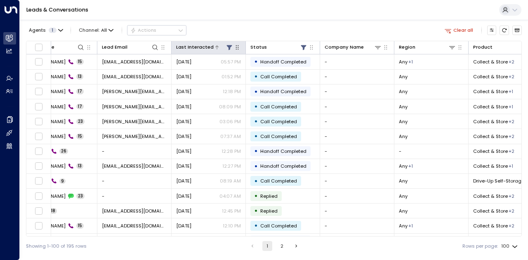
click at [232, 47] on icon at bounding box center [229, 47] width 7 height 7
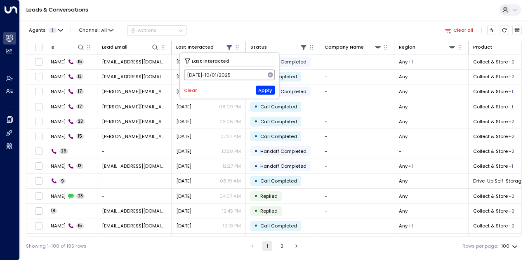
click at [242, 75] on button "[DATE] -[DATE]" at bounding box center [229, 75] width 91 height 11
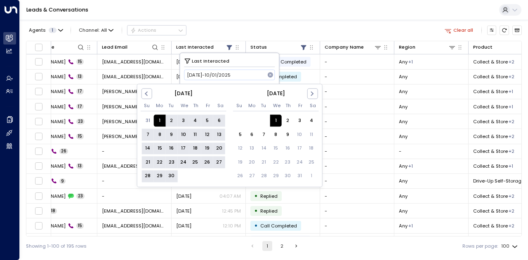
click at [275, 26] on div "Agents 1 Channel: All Actions Clear all" at bounding box center [274, 30] width 496 height 14
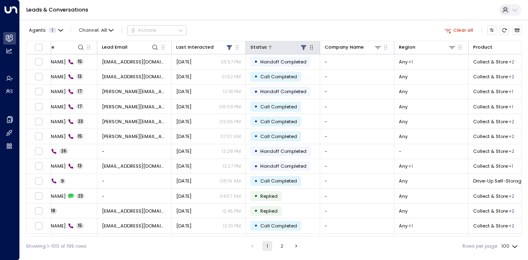
click at [304, 45] on icon at bounding box center [303, 47] width 7 height 7
click at [317, 20] on div "Leads & Conversations" at bounding box center [274, 10] width 508 height 20
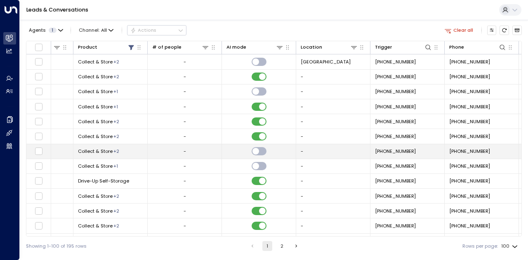
scroll to position [0, 498]
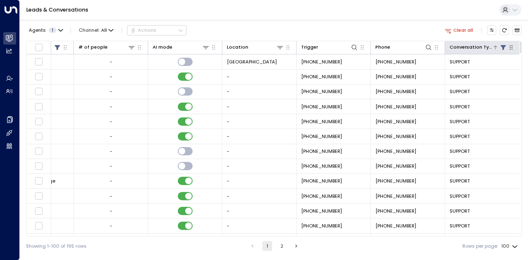
click at [502, 47] on icon at bounding box center [502, 47] width 5 height 5
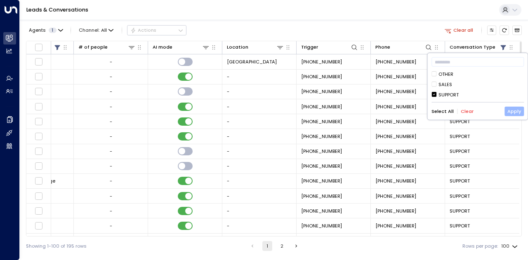
click at [518, 111] on button "Apply" at bounding box center [513, 111] width 19 height 9
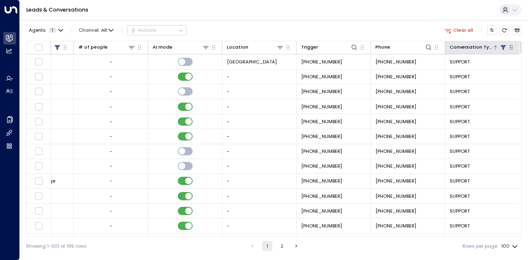
click at [503, 47] on icon at bounding box center [502, 47] width 5 height 5
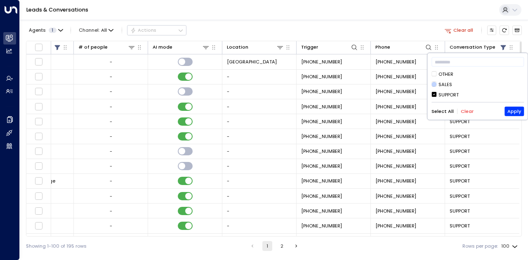
click at [433, 81] on icon at bounding box center [433, 84] width 5 height 7
click at [515, 108] on button "Apply" at bounding box center [513, 111] width 19 height 9
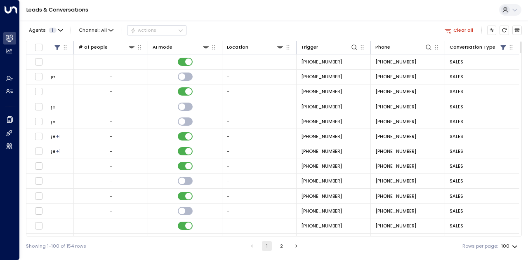
click at [386, 20] on div "Agents 1 Channel: All Actions Clear all Lead Name Lead Email Last Interacted St…" at bounding box center [274, 138] width 496 height 236
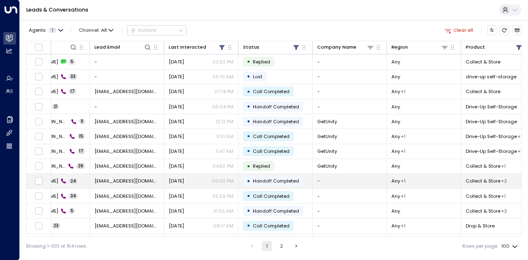
scroll to position [0, 34]
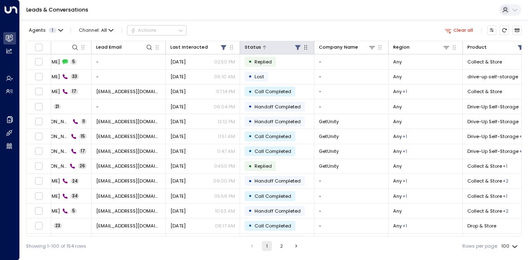
click at [297, 45] on icon at bounding box center [297, 47] width 5 height 5
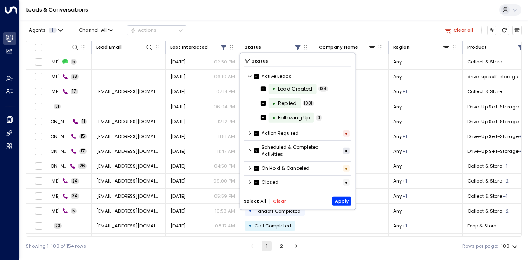
click at [261, 195] on div "Status Active Leads • Lead Created 134 • Replied 1081 • Following Up 4 Action R…" at bounding box center [297, 131] width 115 height 157
click at [255, 199] on button "Select All" at bounding box center [255, 200] width 22 height 5
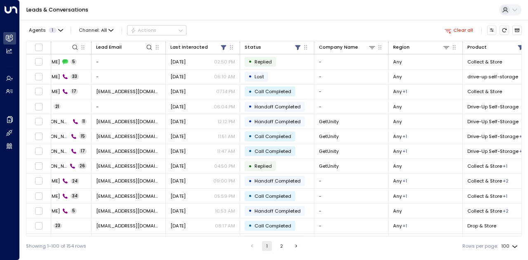
click at [275, 28] on div "Agents 1 Channel: All Actions Clear all" at bounding box center [274, 30] width 496 height 14
click at [462, 30] on button "Clear all" at bounding box center [459, 30] width 34 height 9
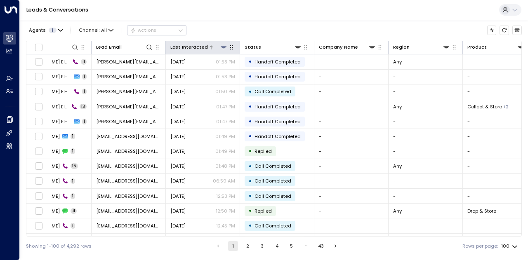
click at [224, 49] on icon at bounding box center [223, 47] width 7 height 7
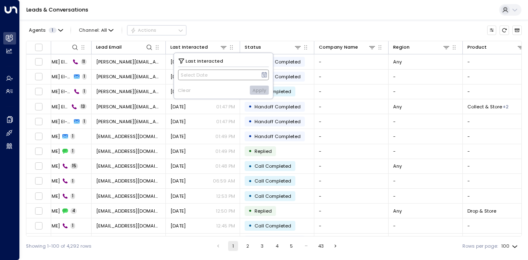
click at [226, 72] on button "Select Date" at bounding box center [223, 75] width 91 height 11
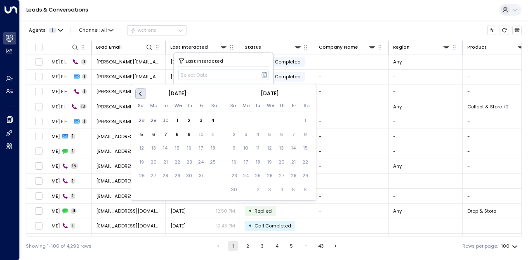
click at [144, 92] on button "Previous Month" at bounding box center [140, 94] width 11 height 11
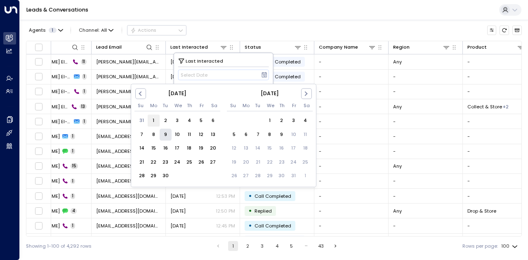
click at [152, 117] on div "1" at bounding box center [154, 121] width 12 height 12
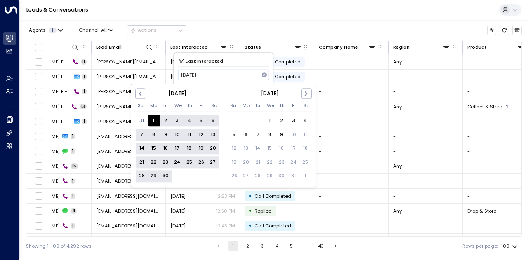
click at [164, 177] on div "30" at bounding box center [166, 176] width 12 height 12
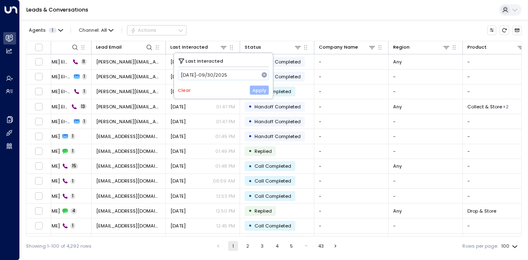
click at [261, 87] on button "Apply" at bounding box center [259, 90] width 19 height 9
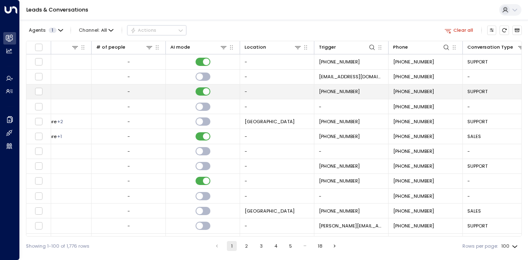
scroll to position [0, 498]
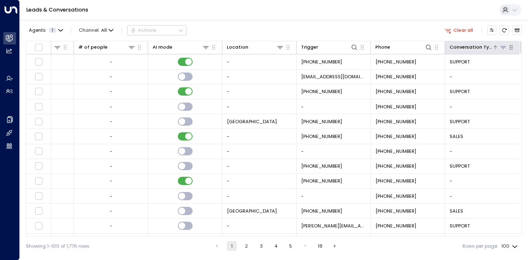
click at [500, 50] on icon at bounding box center [503, 47] width 7 height 7
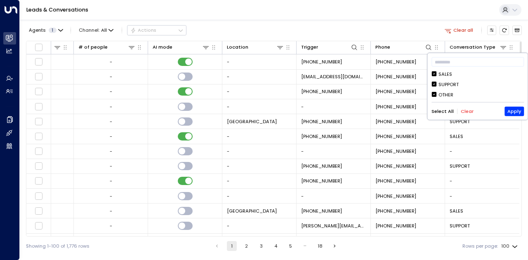
click at [437, 74] on div "SALES" at bounding box center [477, 74] width 92 height 7
click at [461, 111] on button "Clear" at bounding box center [467, 111] width 13 height 5
click at [512, 110] on button "Apply" at bounding box center [513, 111] width 19 height 9
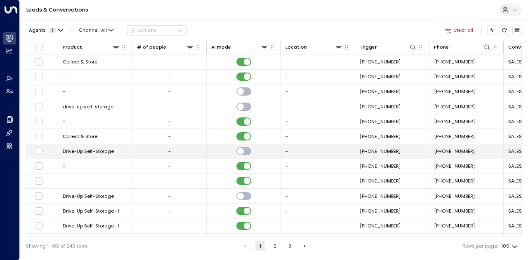
scroll to position [0, 498]
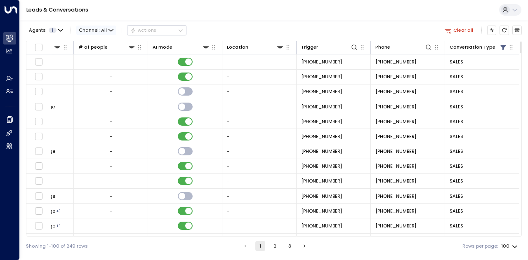
click at [104, 33] on span "All" at bounding box center [104, 30] width 6 height 5
click at [304, 16] on div "All SMS Email WhatsApp Voice Web Chat" at bounding box center [264, 130] width 528 height 260
click at [501, 47] on icon at bounding box center [502, 47] width 5 height 5
click at [393, 10] on div "Leads & Conversations" at bounding box center [274, 10] width 508 height 20
click at [502, 46] on icon at bounding box center [502, 47] width 5 height 5
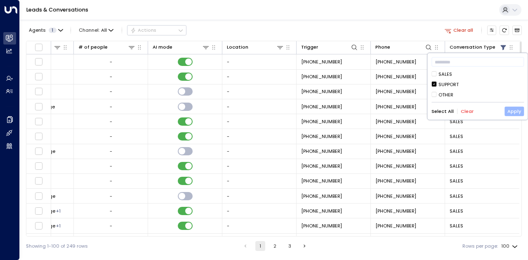
click at [516, 111] on button "Apply" at bounding box center [513, 111] width 19 height 9
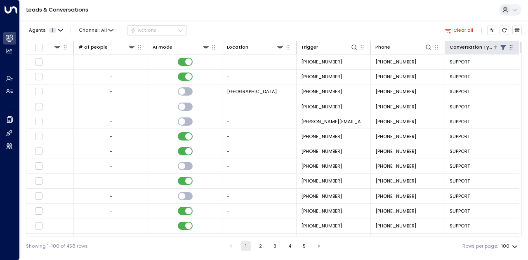
click at [500, 47] on icon at bounding box center [503, 47] width 7 height 7
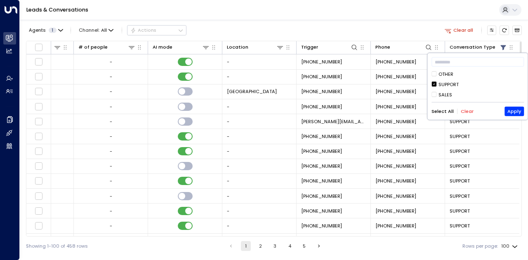
click at [446, 110] on button "Select All" at bounding box center [442, 111] width 22 height 5
click at [509, 112] on button "Apply" at bounding box center [513, 111] width 19 height 9
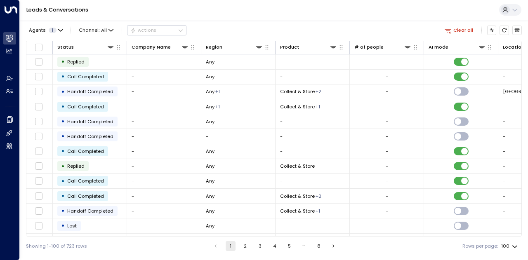
scroll to position [0, 215]
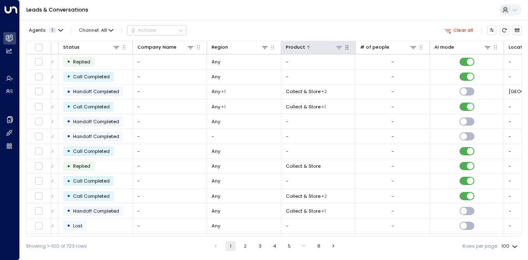
click at [341, 45] on icon at bounding box center [339, 47] width 7 height 7
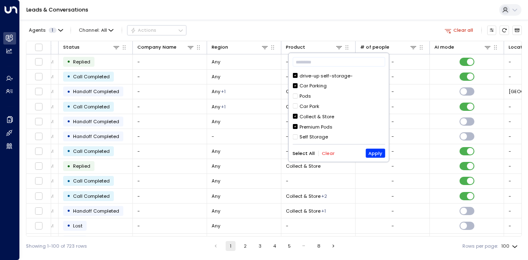
scroll to position [0, 0]
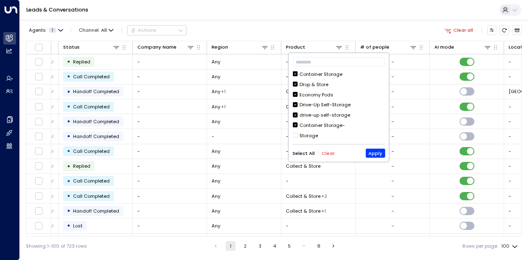
click at [327, 153] on button "Clear" at bounding box center [328, 153] width 13 height 5
click at [295, 102] on icon at bounding box center [294, 104] width 5 height 7
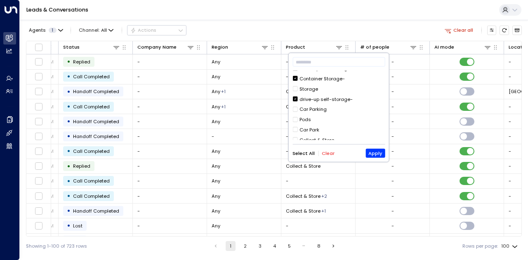
scroll to position [71, 0]
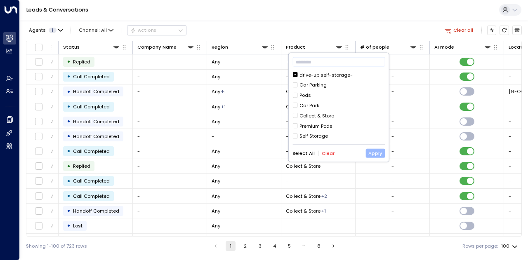
click at [379, 154] on button "Apply" at bounding box center [374, 153] width 19 height 9
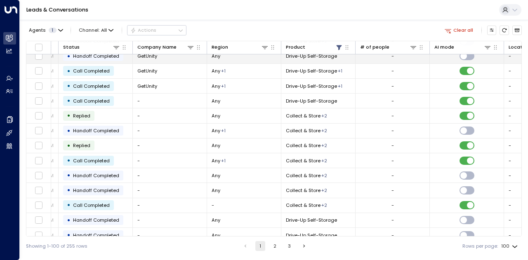
scroll to position [0, 215]
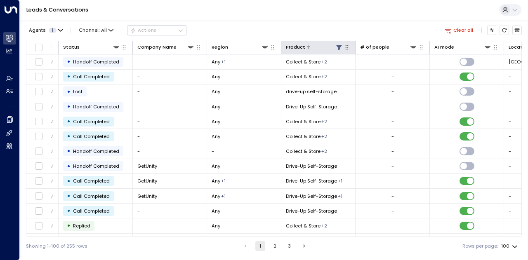
click at [338, 46] on icon at bounding box center [338, 47] width 5 height 5
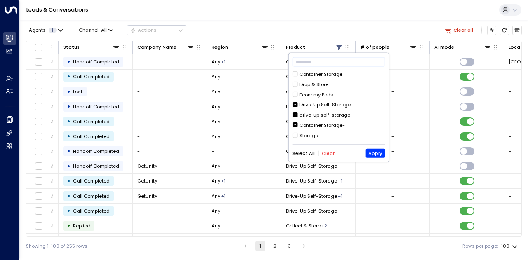
click at [296, 102] on icon at bounding box center [294, 104] width 5 height 7
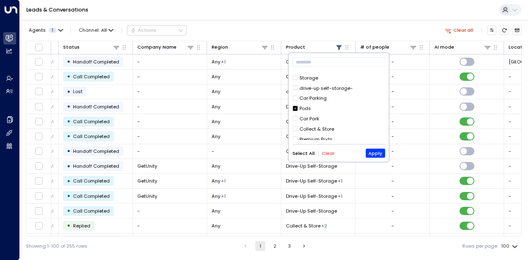
scroll to position [71, 0]
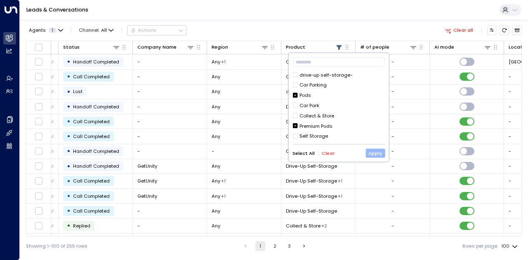
click at [371, 151] on button "Apply" at bounding box center [374, 153] width 19 height 9
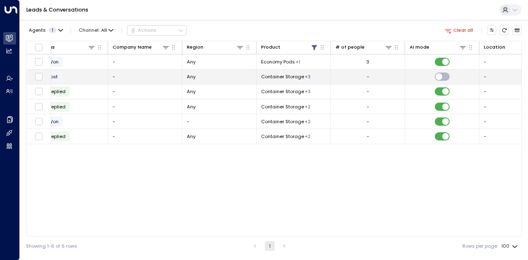
scroll to position [0, 243]
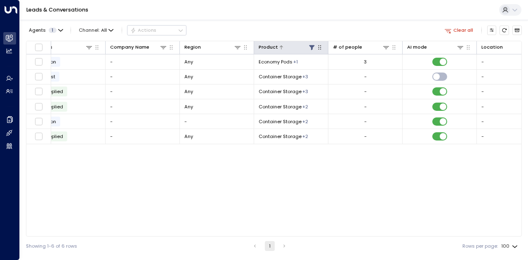
click at [311, 49] on icon at bounding box center [311, 47] width 5 height 5
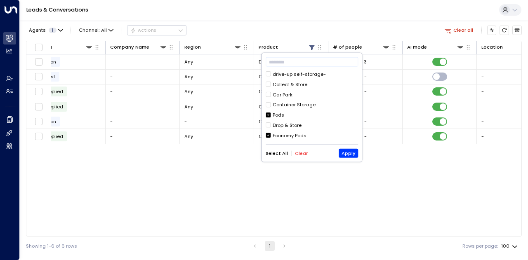
scroll to position [71, 0]
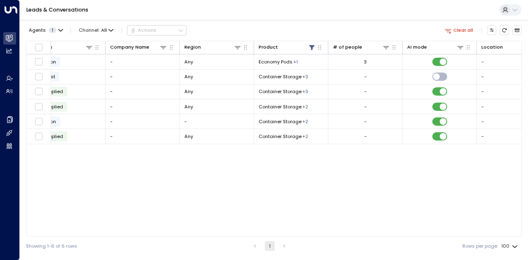
click at [330, 175] on div "Lead Name Lead Email Last Interacted Status Company Name Region Product # of pe…" at bounding box center [274, 139] width 496 height 196
click at [311, 45] on icon at bounding box center [311, 47] width 7 height 7
click at [314, 48] on icon at bounding box center [311, 47] width 7 height 7
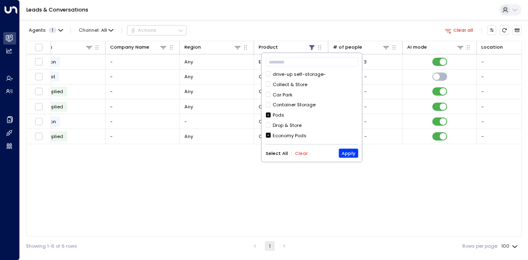
click at [280, 151] on button "Select All" at bounding box center [277, 153] width 22 height 5
click at [350, 155] on button "Apply" at bounding box center [348, 153] width 19 height 9
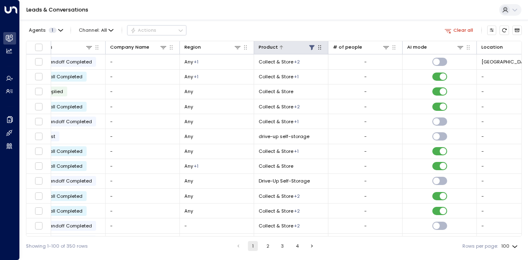
click at [313, 45] on icon at bounding box center [311, 47] width 7 height 7
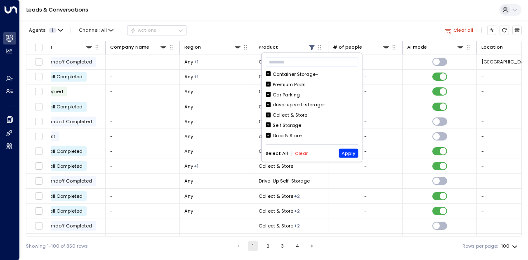
click at [299, 154] on button "Clear" at bounding box center [301, 153] width 13 height 5
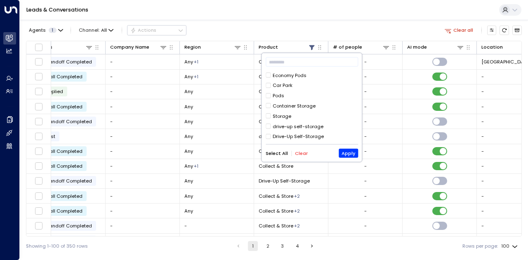
scroll to position [71, 0]
click at [346, 149] on button "Apply" at bounding box center [348, 153] width 19 height 9
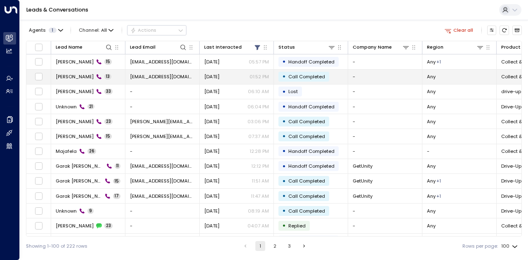
drag, startPoint x: 80, startPoint y: 74, endPoint x: 70, endPoint y: 76, distance: 10.5
click at [70, 76] on span "[PERSON_NAME]" at bounding box center [75, 76] width 38 height 7
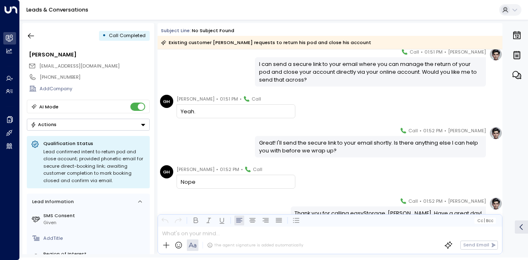
scroll to position [338, 0]
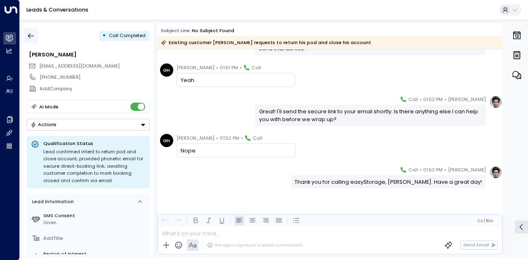
click at [33, 36] on icon "button" at bounding box center [31, 36] width 8 height 8
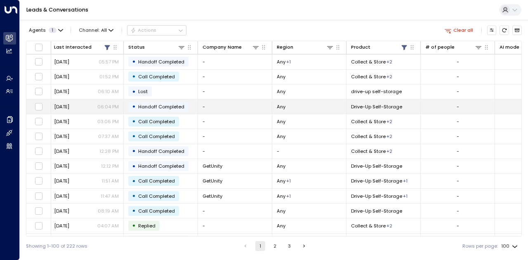
scroll to position [0, 166]
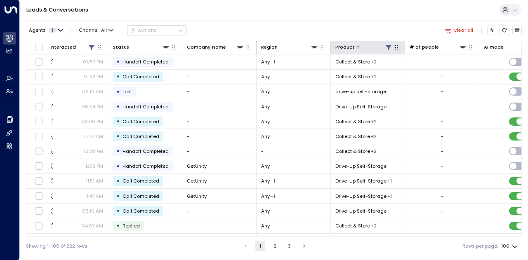
click at [386, 45] on icon at bounding box center [388, 47] width 5 height 5
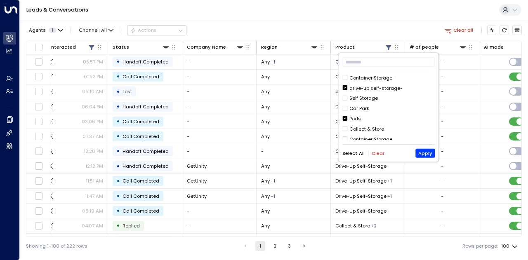
scroll to position [71, 0]
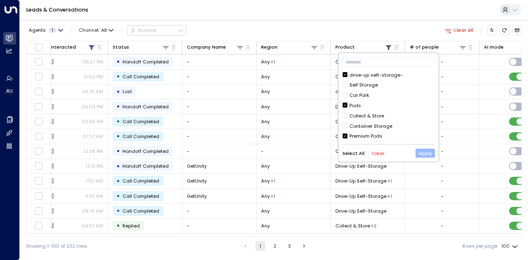
click at [427, 152] on button "Apply" at bounding box center [424, 153] width 19 height 9
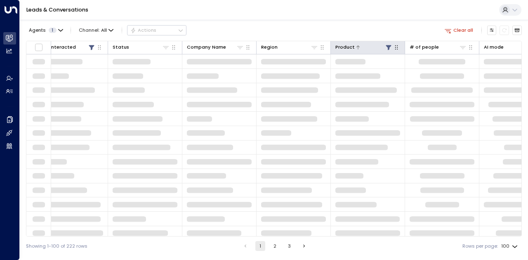
click at [388, 45] on icon at bounding box center [388, 47] width 5 height 5
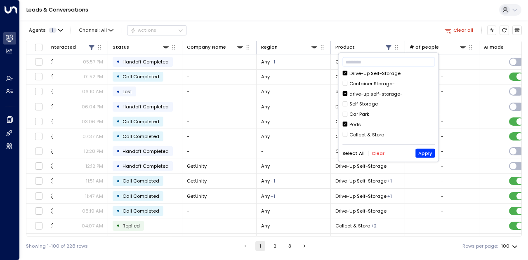
scroll to position [71, 0]
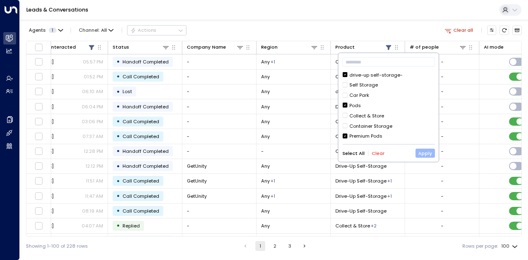
click at [425, 150] on button "Apply" at bounding box center [424, 153] width 19 height 9
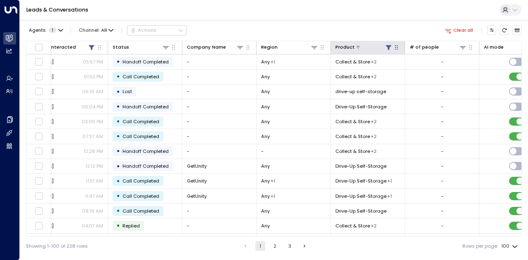
click at [387, 46] on icon at bounding box center [388, 47] width 5 height 5
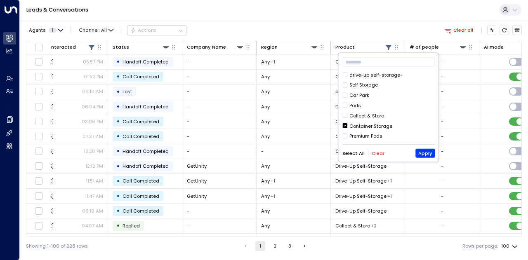
scroll to position [0, 0]
click at [421, 151] on button "Apply" at bounding box center [424, 153] width 19 height 9
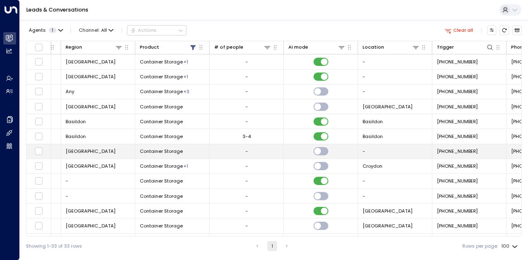
scroll to position [0, 362]
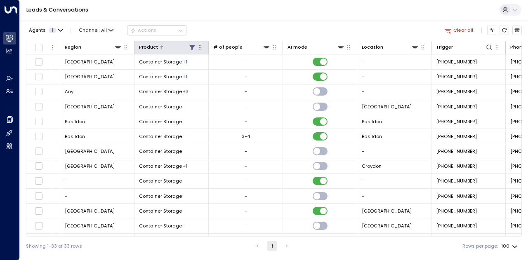
click at [193, 46] on icon at bounding box center [191, 47] width 5 height 5
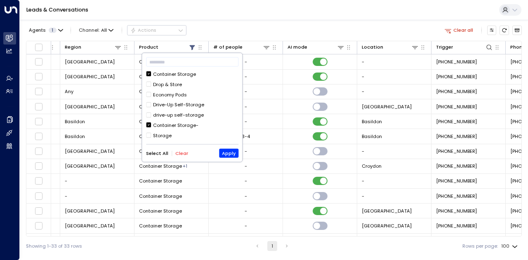
click at [158, 151] on button "Select All" at bounding box center [157, 153] width 22 height 5
click at [231, 155] on button "Apply" at bounding box center [228, 153] width 19 height 9
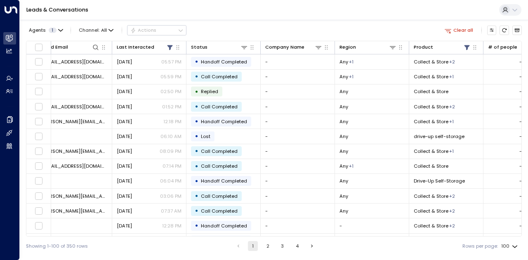
scroll to position [0, 91]
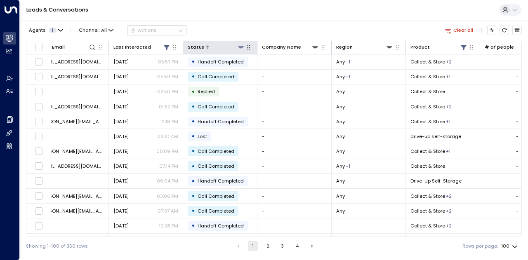
click at [241, 47] on icon at bounding box center [241, 47] width 7 height 7
click at [216, 28] on div "Agents 1 Channel: All Actions Clear all" at bounding box center [274, 30] width 496 height 14
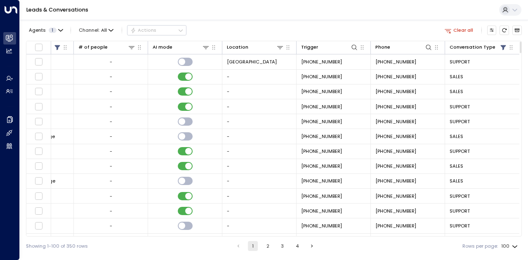
scroll to position [0, 498]
click at [501, 50] on icon at bounding box center [503, 47] width 7 height 7
click at [514, 112] on button "Apply" at bounding box center [513, 111] width 19 height 9
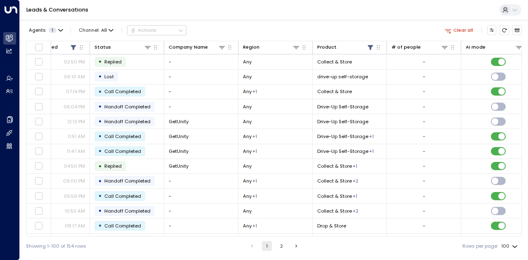
scroll to position [0, 134]
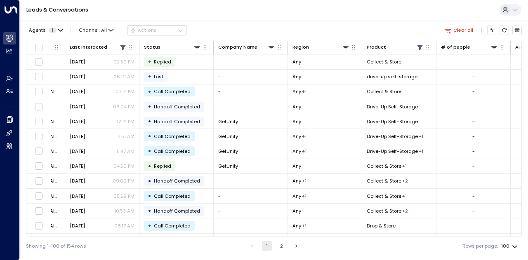
drag, startPoint x: 107, startPoint y: 238, endPoint x: 97, endPoint y: 238, distance: 9.9
click at [97, 238] on div "Showing 1-100 of 154 rows 1 2 Rows per page: 100 ***" at bounding box center [274, 246] width 496 height 19
click at [419, 47] on icon at bounding box center [419, 47] width 5 height 5
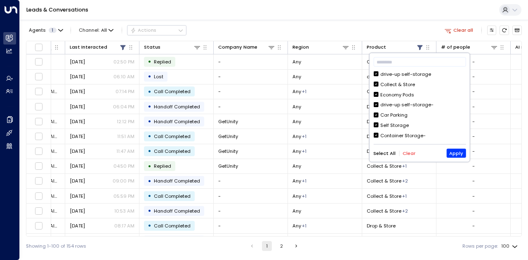
scroll to position [0, 0]
click at [388, 153] on button "Select All" at bounding box center [384, 153] width 22 height 5
click at [409, 153] on button "Clear" at bounding box center [409, 153] width 13 height 5
click at [379, 73] on div "drive-up self-storage" at bounding box center [419, 74] width 92 height 7
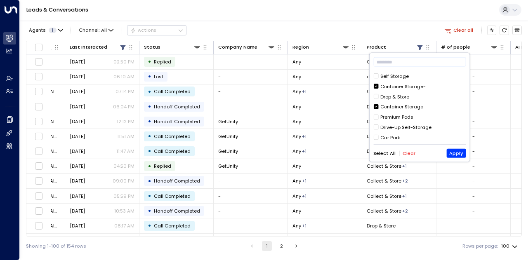
scroll to position [71, 0]
click at [372, 104] on div "​ drive-up self-storage Collect & Store Economy Pods drive-up self-storage- Car…" at bounding box center [420, 107] width 100 height 109
click at [458, 154] on button "Apply" at bounding box center [455, 153] width 19 height 9
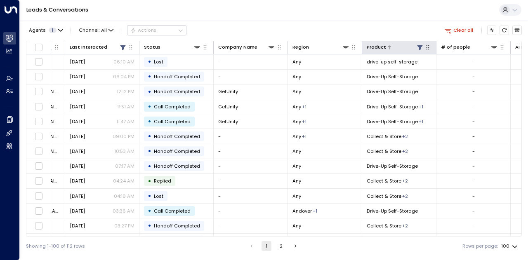
click at [419, 48] on icon at bounding box center [419, 47] width 5 height 5
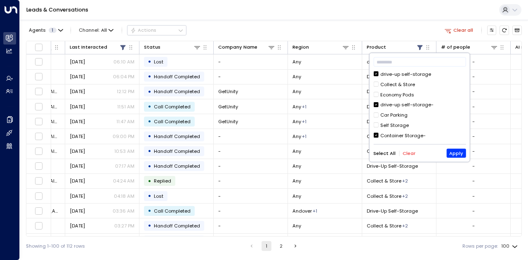
click at [404, 153] on button "Clear" at bounding box center [409, 153] width 13 height 5
click at [461, 154] on button "Apply" at bounding box center [455, 153] width 19 height 9
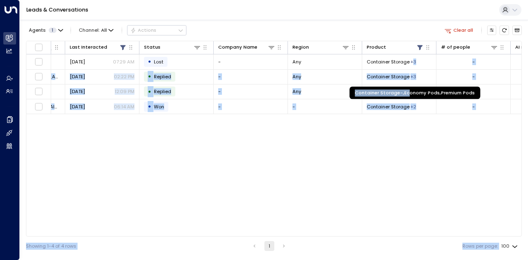
drag, startPoint x: 414, startPoint y: 62, endPoint x: 407, endPoint y: 93, distance: 31.5
click at [407, 93] on body "Overview Leads & Conversations Leads & Conversations Analytics Analytics Agents…" at bounding box center [264, 128] width 528 height 256
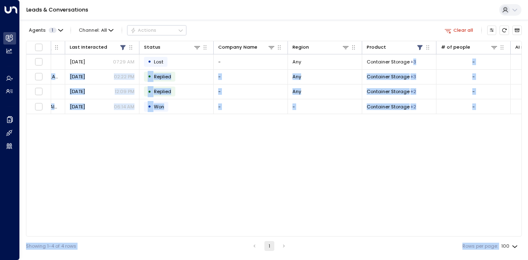
click at [401, 150] on div "Lead Name Lead Email Last Interacted Status Company Name Region Product # of pe…" at bounding box center [274, 139] width 496 height 196
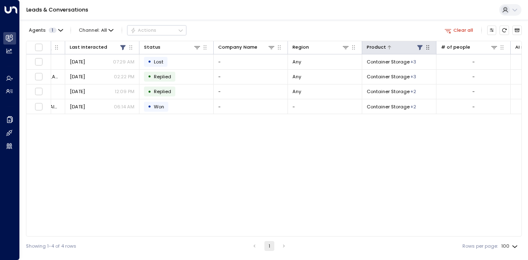
click at [419, 49] on icon at bounding box center [419, 47] width 5 height 5
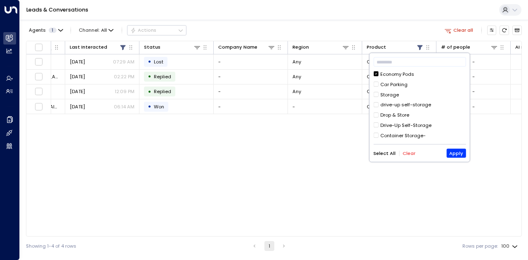
click at [387, 153] on button "Select All" at bounding box center [384, 153] width 22 height 5
click at [459, 151] on button "Apply" at bounding box center [455, 153] width 19 height 9
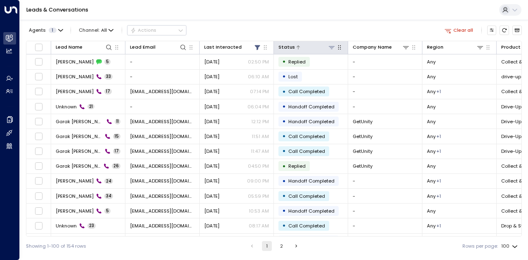
click at [332, 47] on icon at bounding box center [332, 47] width 6 height 3
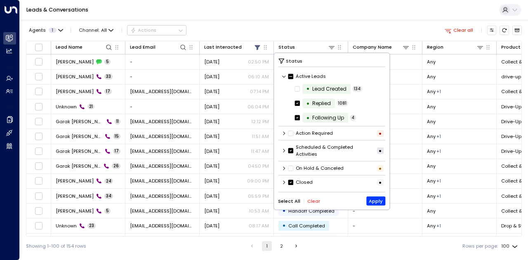
click at [283, 133] on icon at bounding box center [284, 133] width 5 height 5
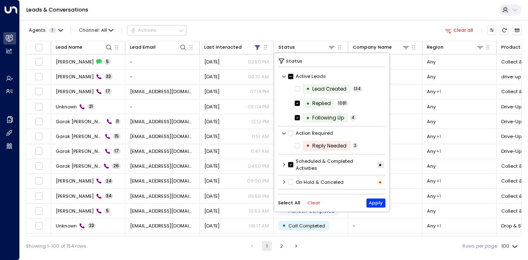
click at [283, 133] on icon at bounding box center [284, 133] width 4 height 2
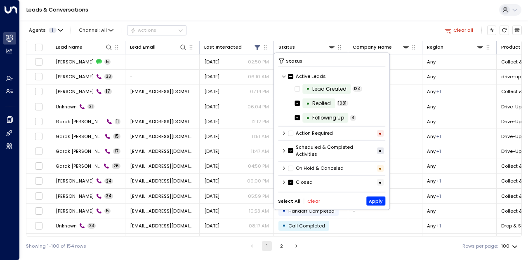
click at [283, 151] on icon at bounding box center [284, 150] width 5 height 5
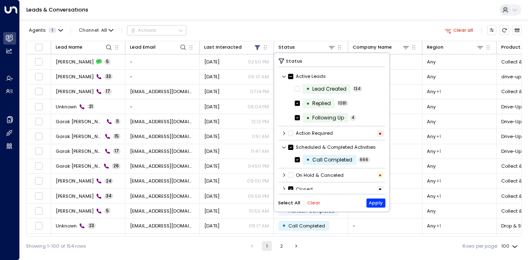
click at [283, 146] on icon at bounding box center [284, 147] width 5 height 5
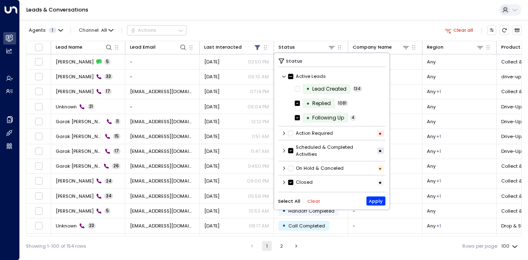
click at [284, 183] on icon at bounding box center [284, 182] width 5 height 5
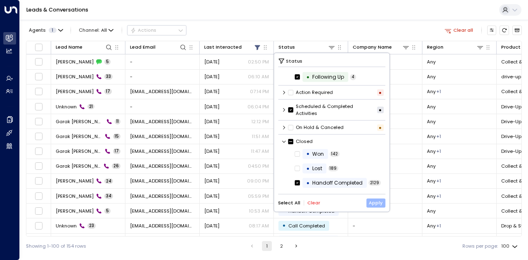
click at [376, 202] on button "Apply" at bounding box center [375, 202] width 19 height 9
